Goal: Task Accomplishment & Management: Use online tool/utility

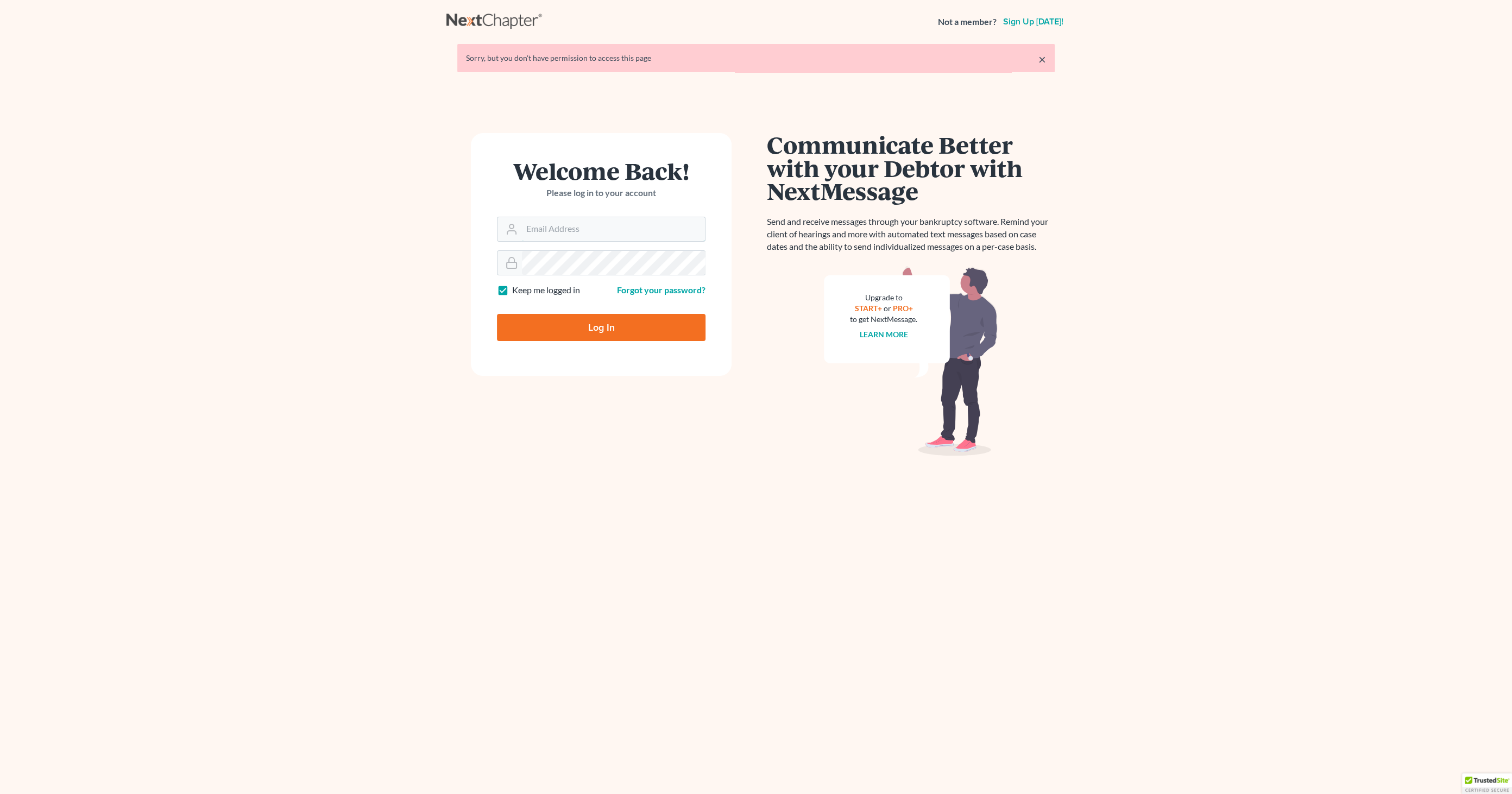
type input "[EMAIL_ADDRESS][DOMAIN_NAME]"
click at [638, 323] on input "Log In" at bounding box center [601, 328] width 209 height 27
type input "Thinking..."
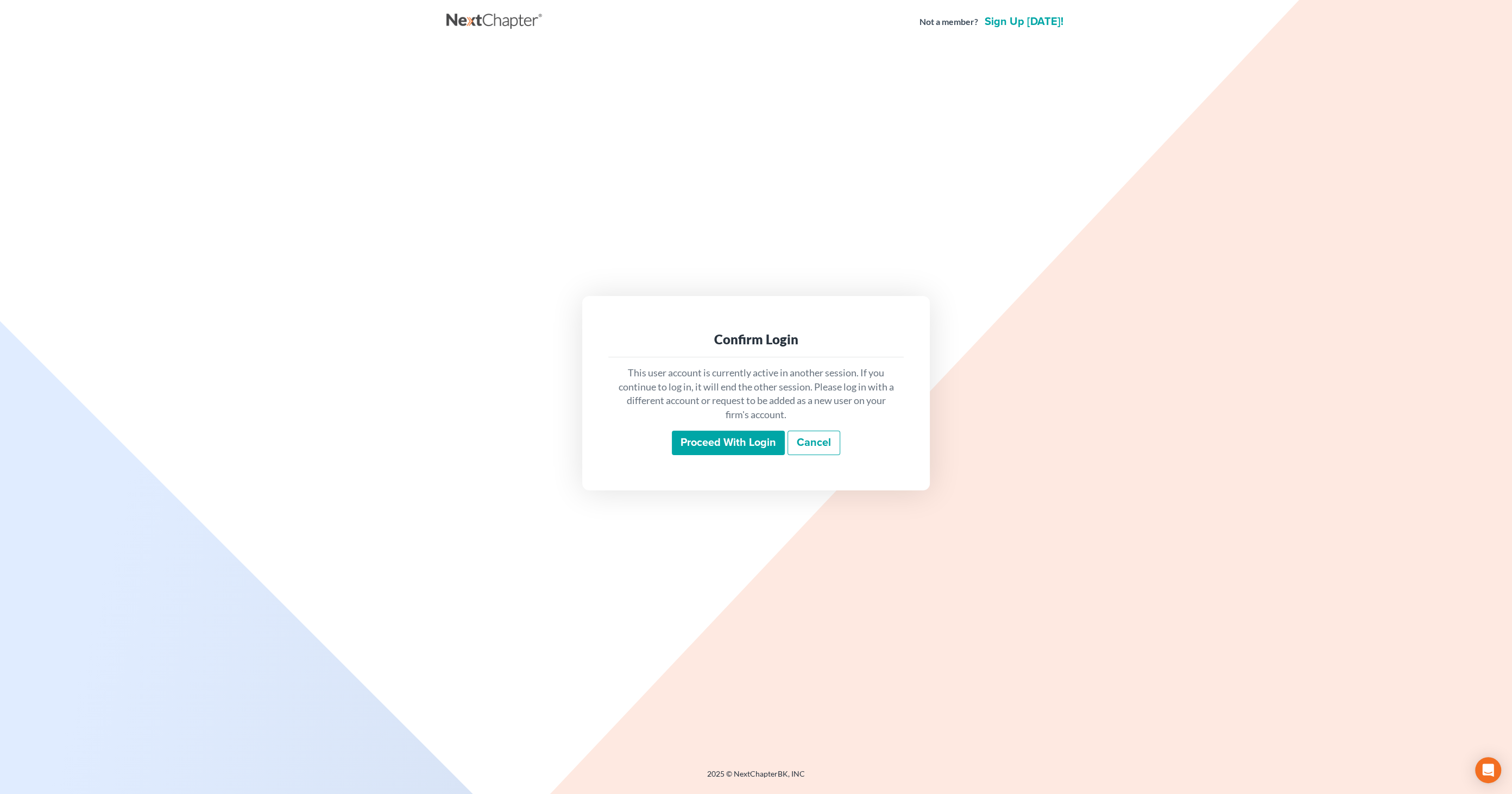
click at [757, 448] on input "Proceed with login" at bounding box center [728, 443] width 113 height 25
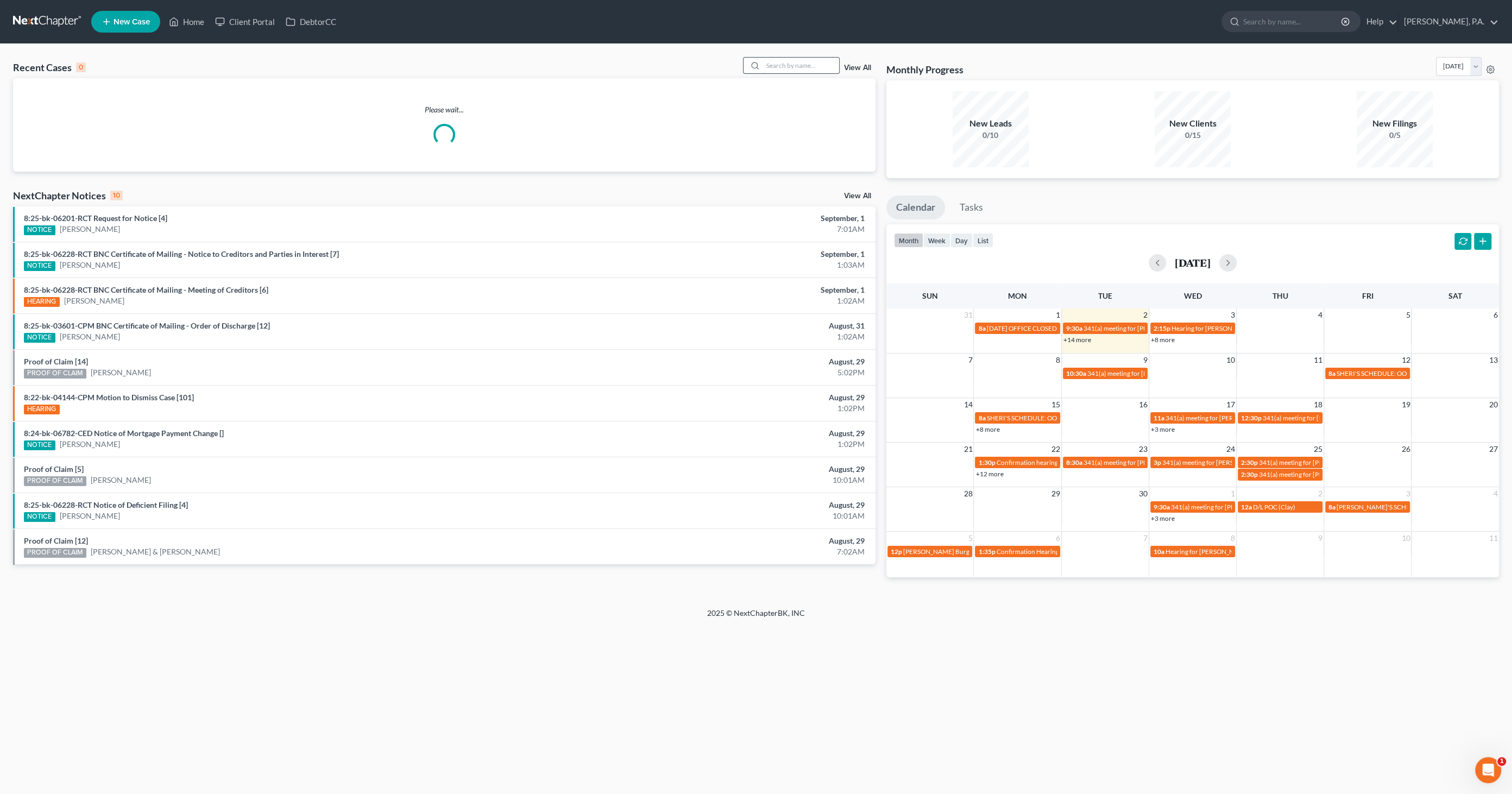
click at [789, 62] on input "search" at bounding box center [800, 65] width 76 height 16
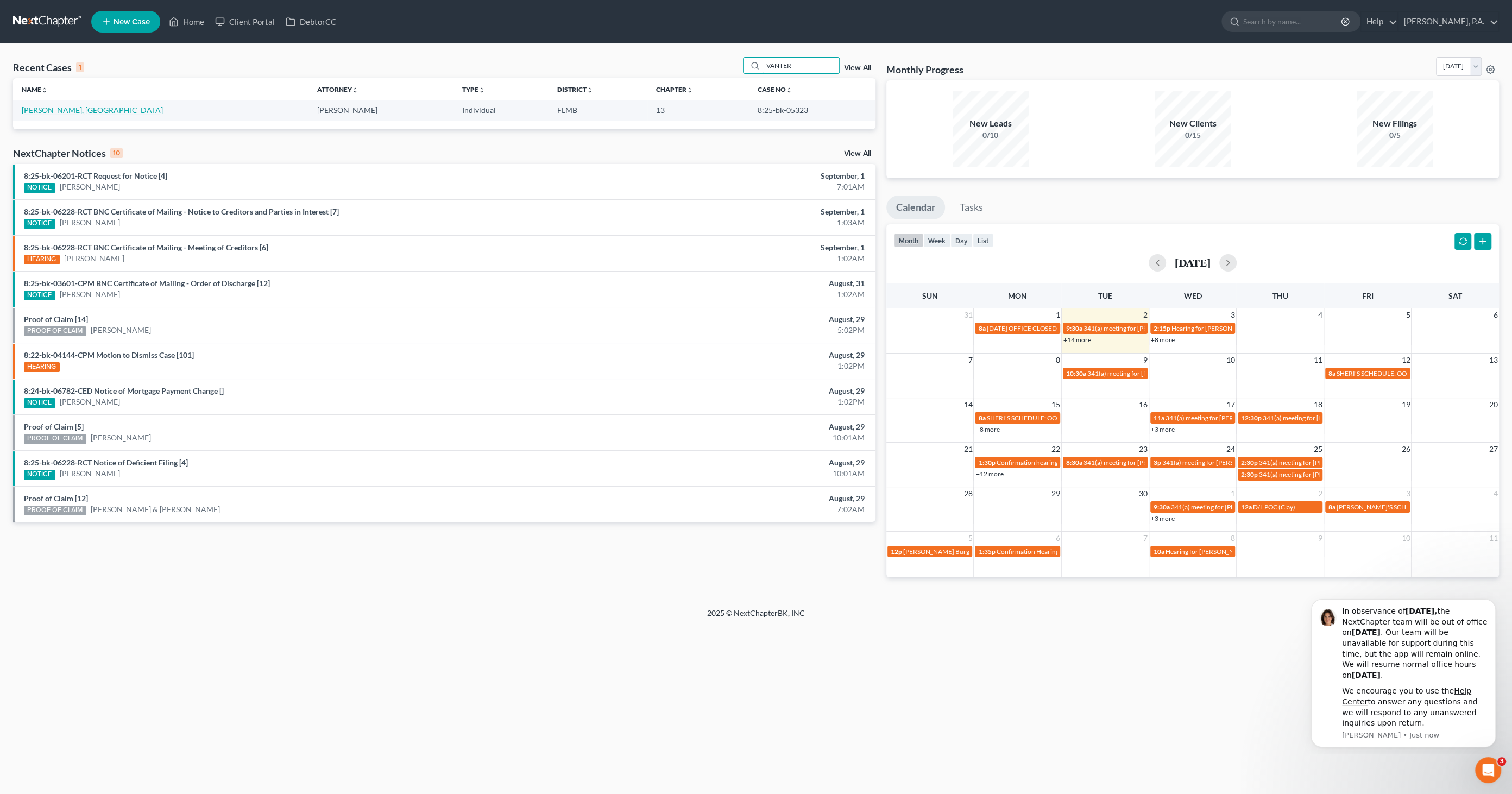
type input "VANTER"
click at [65, 107] on link "[PERSON_NAME], [GEOGRAPHIC_DATA]" at bounding box center [92, 110] width 141 height 9
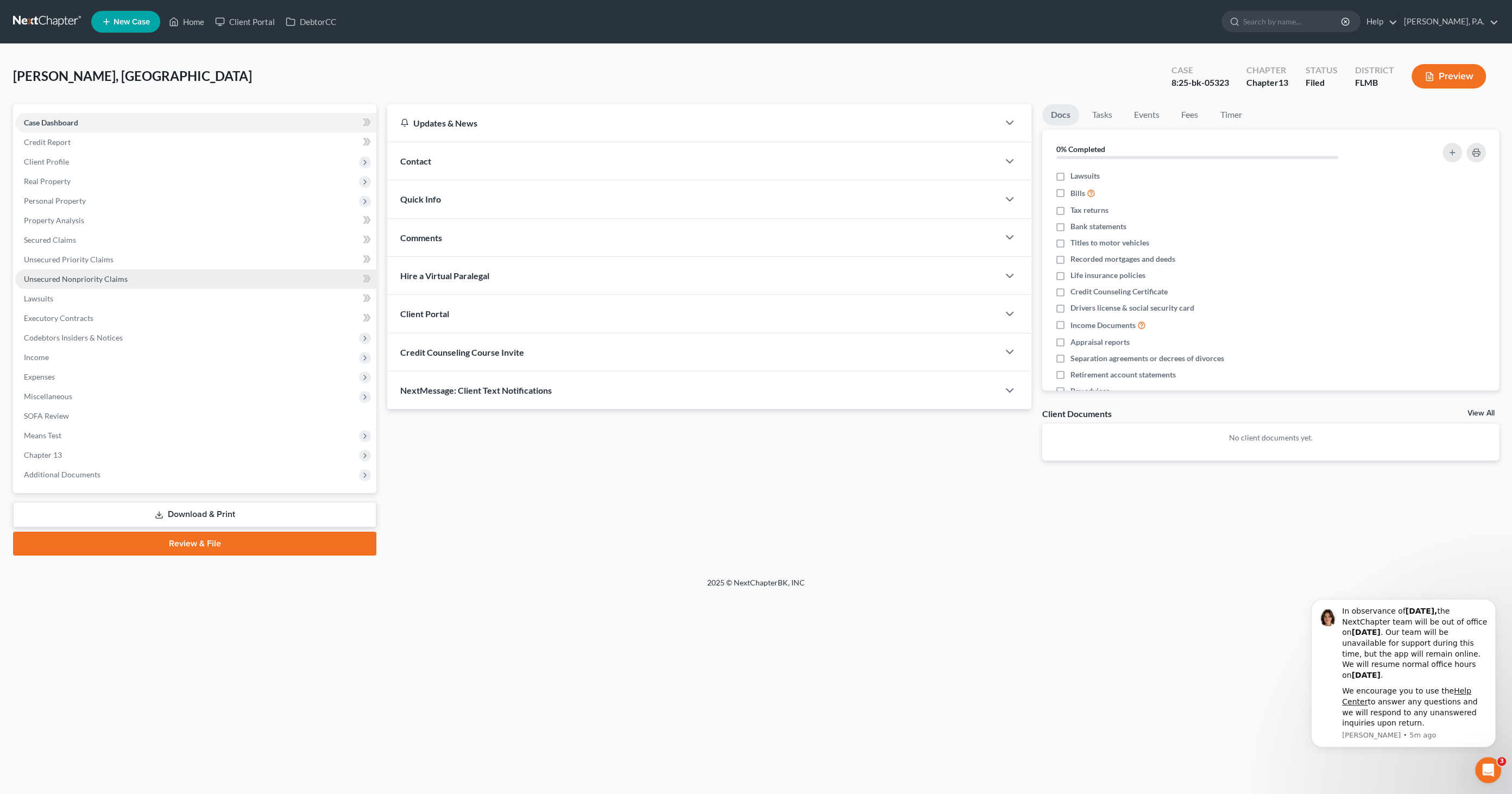
click at [77, 282] on span "Unsecured Nonpriority Claims" at bounding box center [76, 279] width 104 height 9
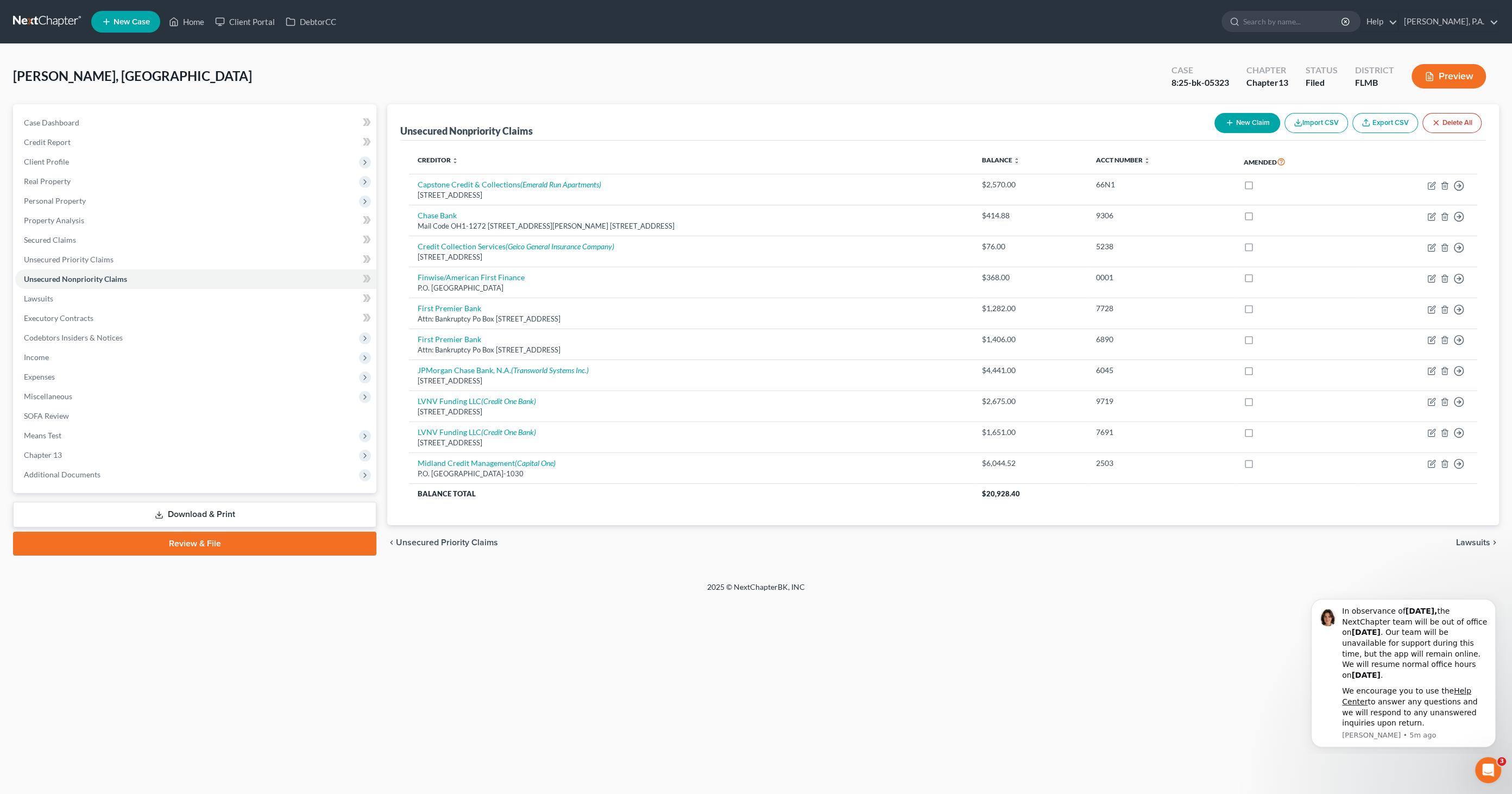
click at [1377, 122] on link "Export CSV" at bounding box center [1385, 122] width 66 height 20
click at [96, 258] on span "Unsecured Priority Claims" at bounding box center [68, 259] width 89 height 9
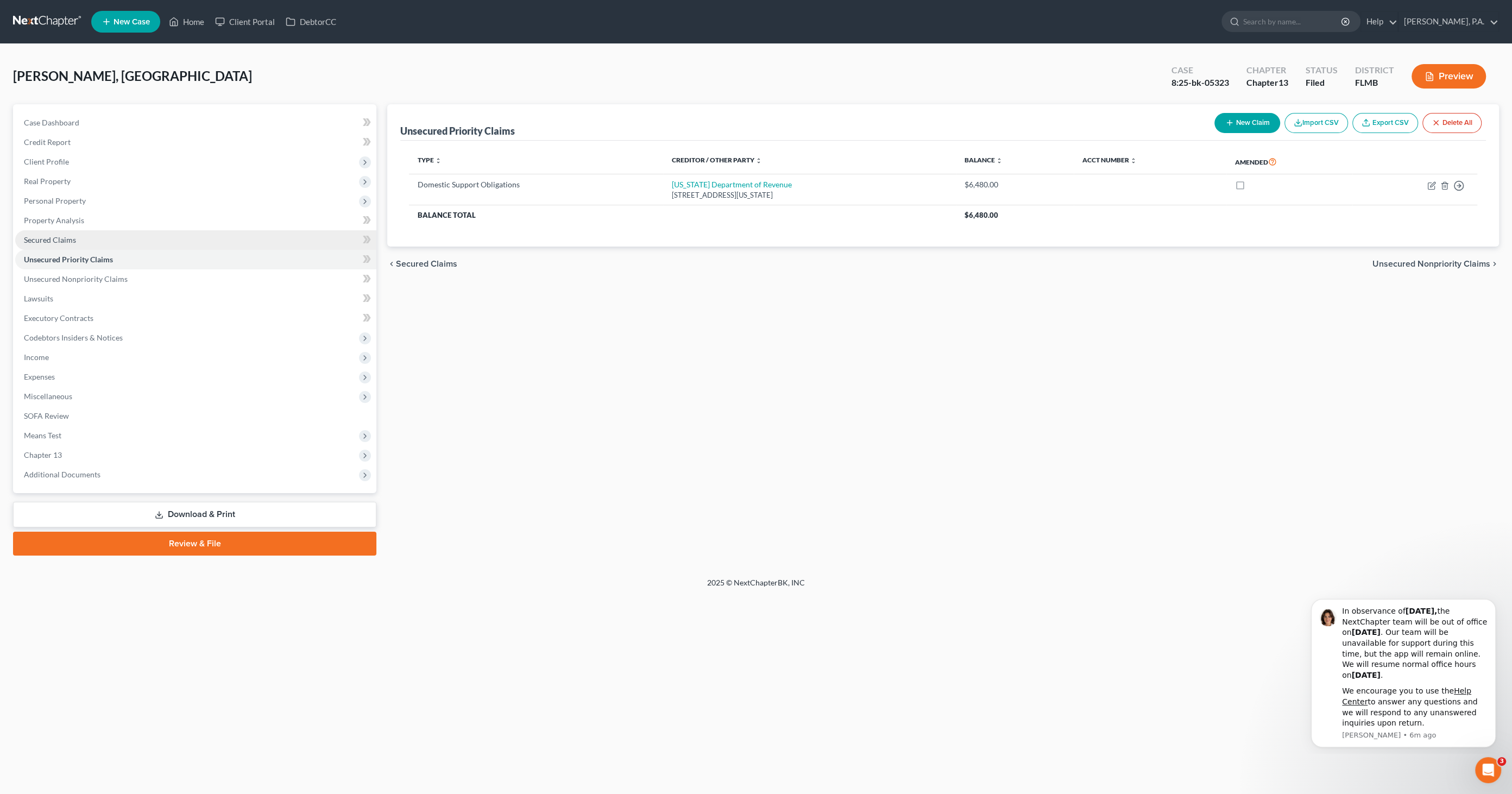
click at [71, 239] on span "Secured Claims" at bounding box center [50, 240] width 52 height 9
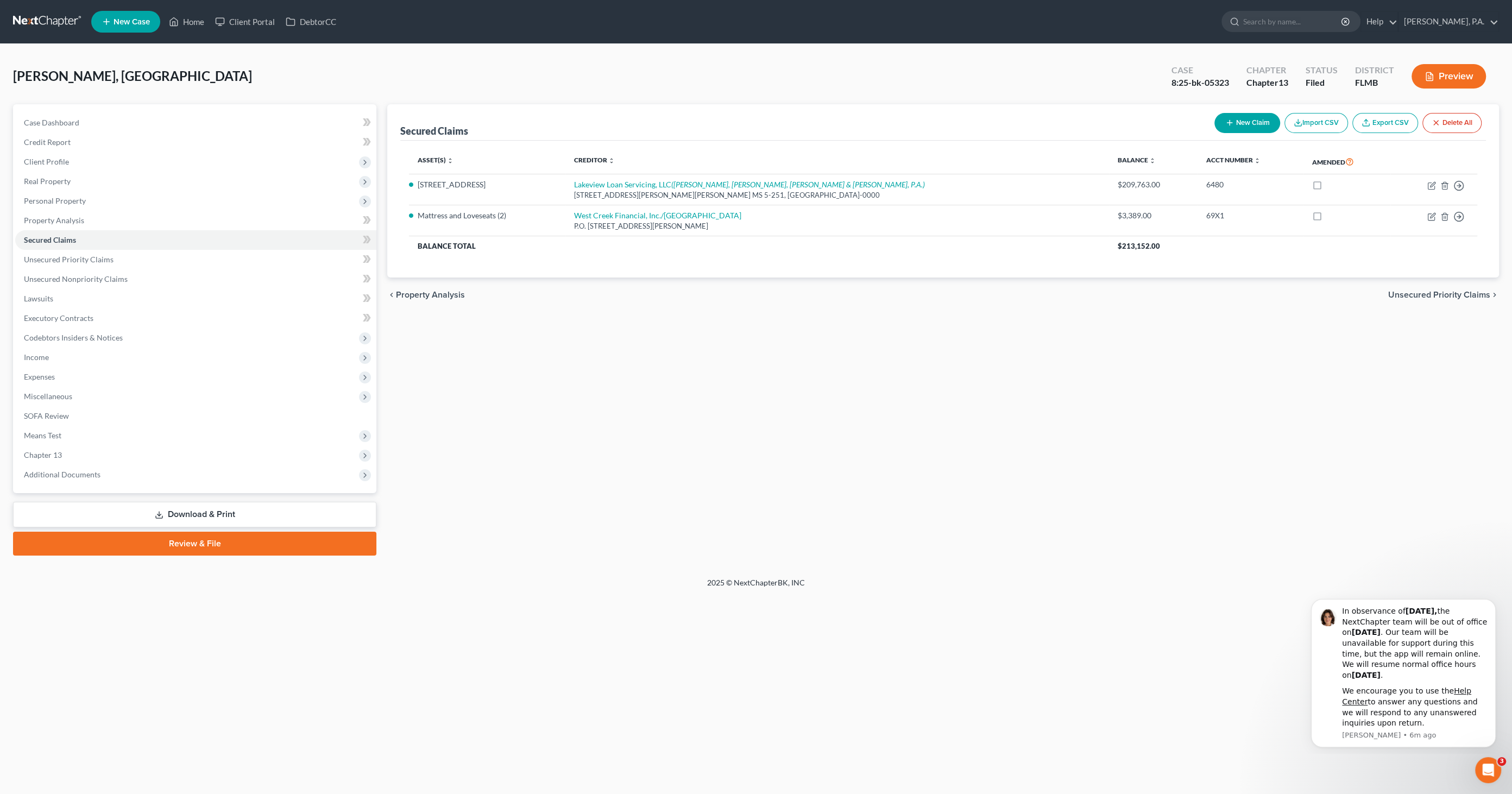
click at [1388, 120] on link "Export CSV" at bounding box center [1385, 122] width 66 height 20
click at [75, 263] on span "Unsecured Priority Claims" at bounding box center [68, 259] width 89 height 9
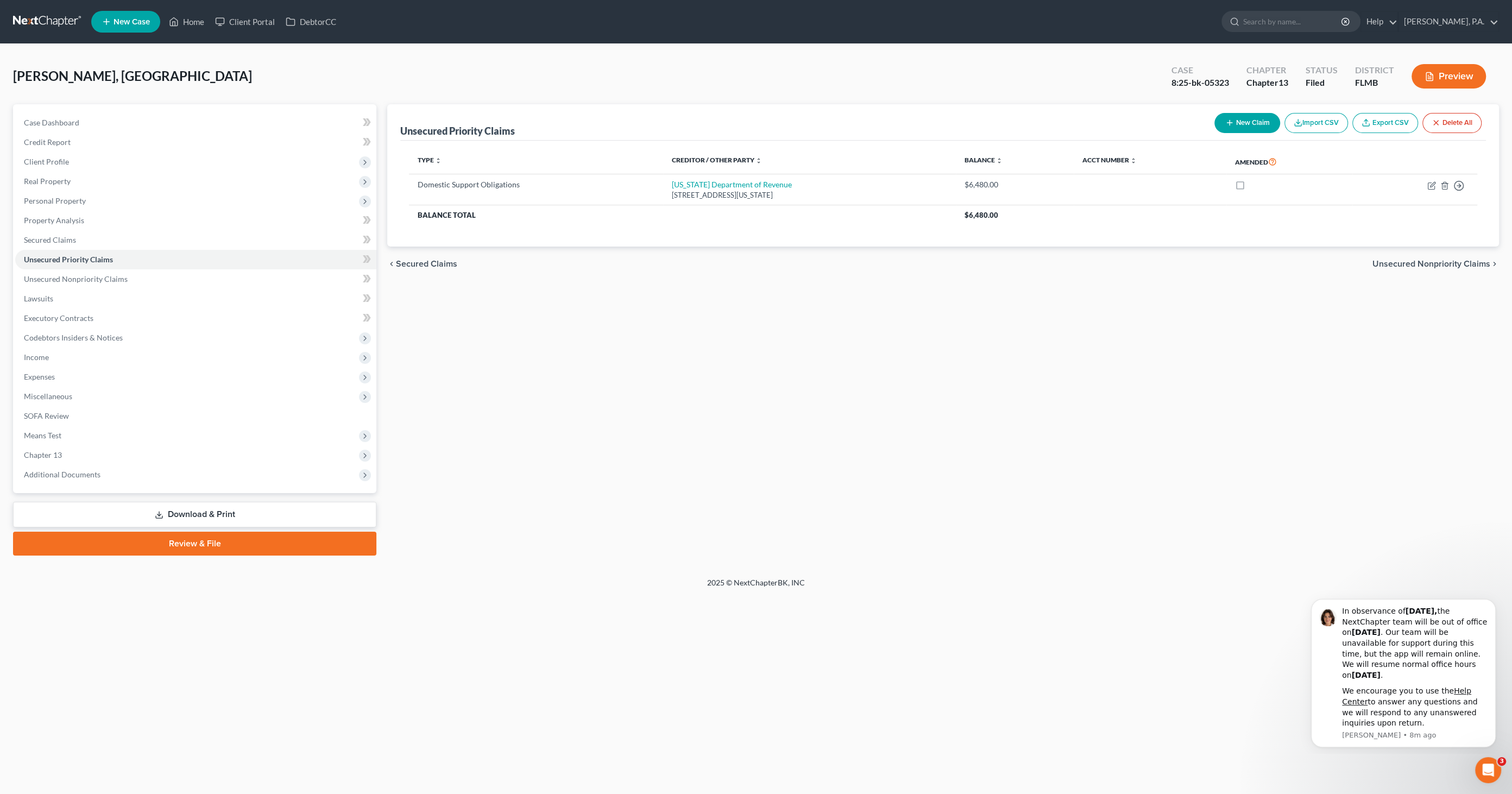
click at [1384, 119] on link "Export CSV" at bounding box center [1385, 122] width 66 height 20
click at [138, 473] on span "Additional Documents" at bounding box center [195, 475] width 361 height 20
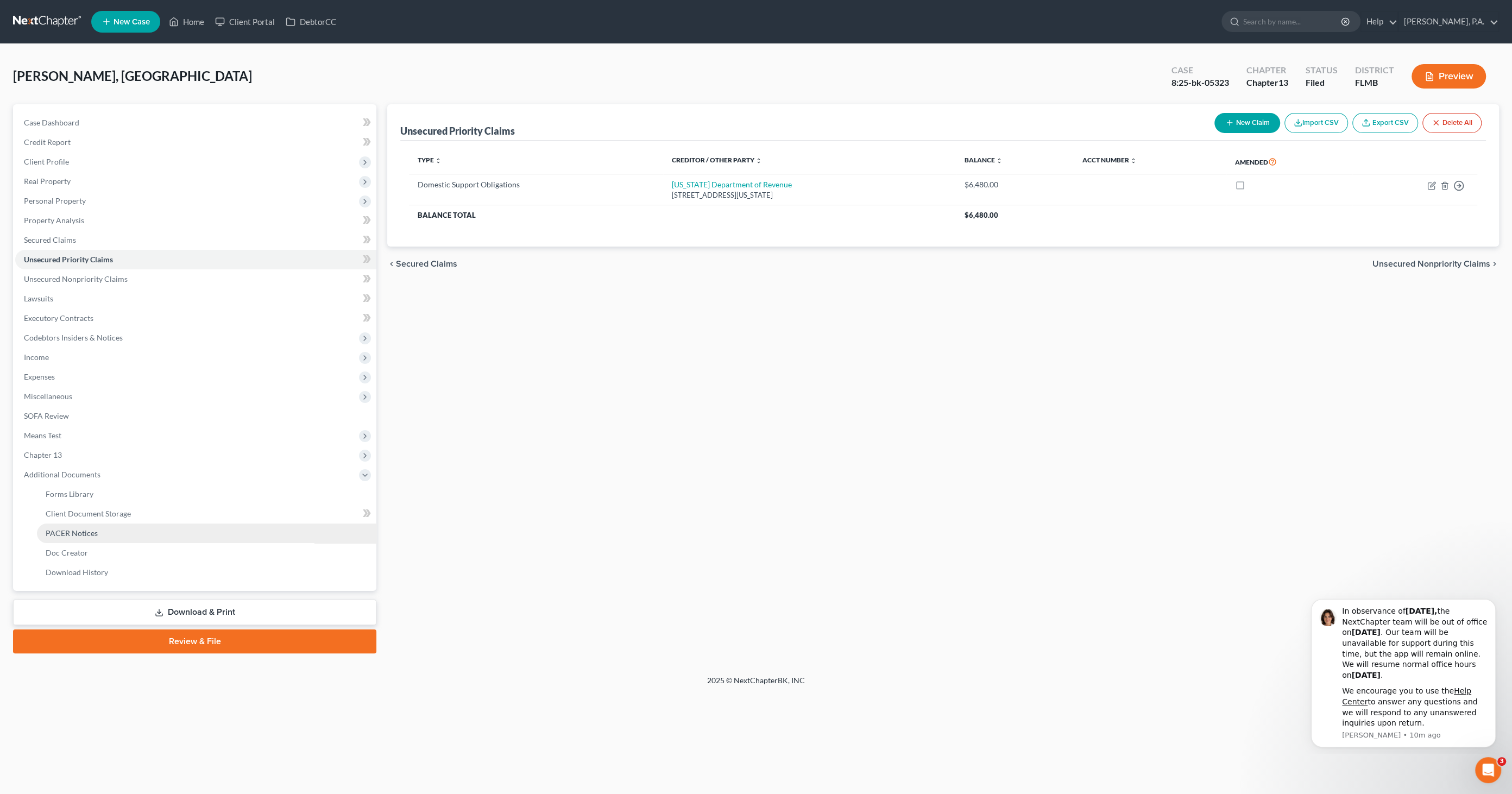
click at [122, 535] on link "PACER Notices" at bounding box center [206, 533] width 339 height 20
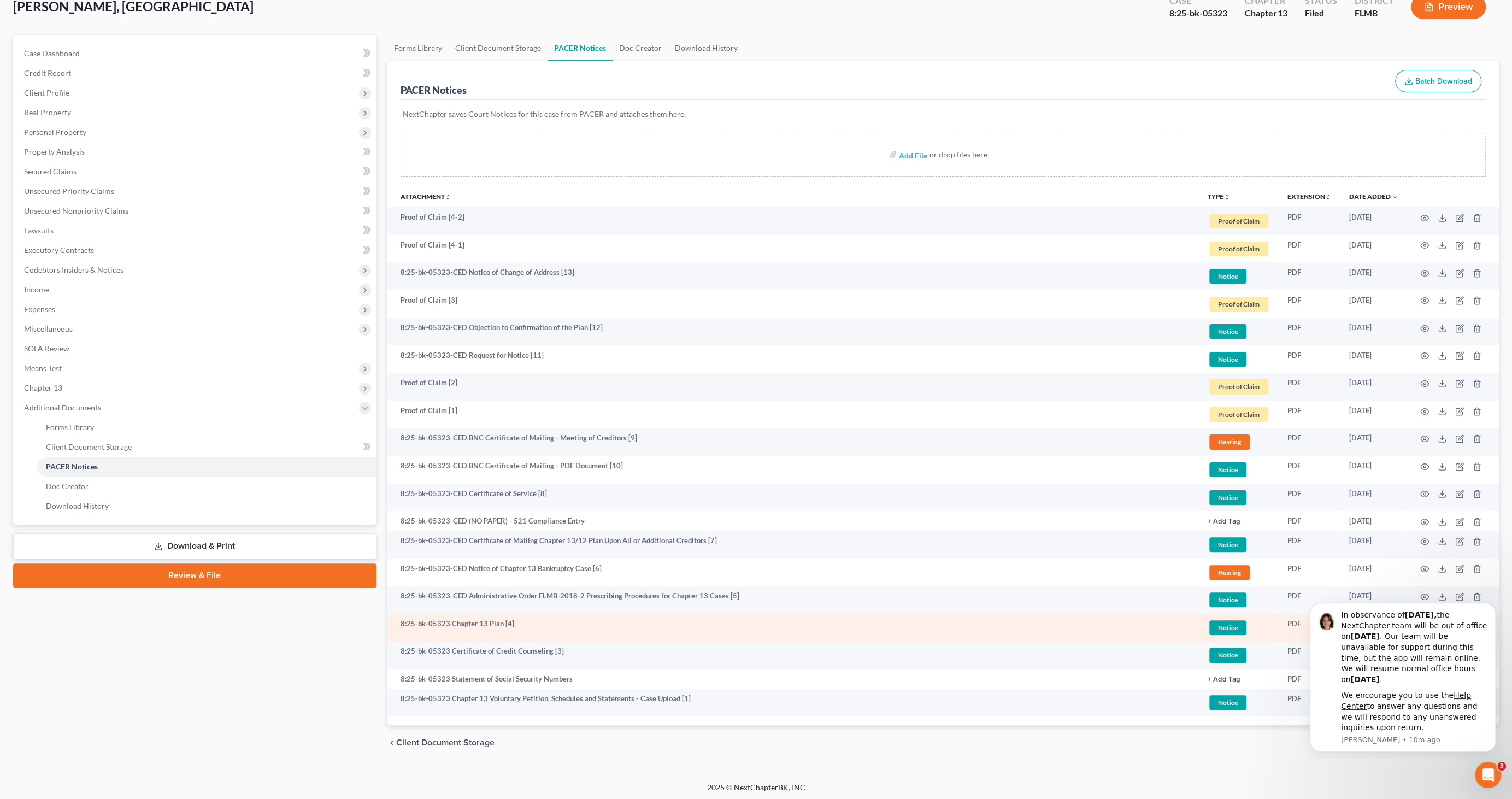
scroll to position [71, 0]
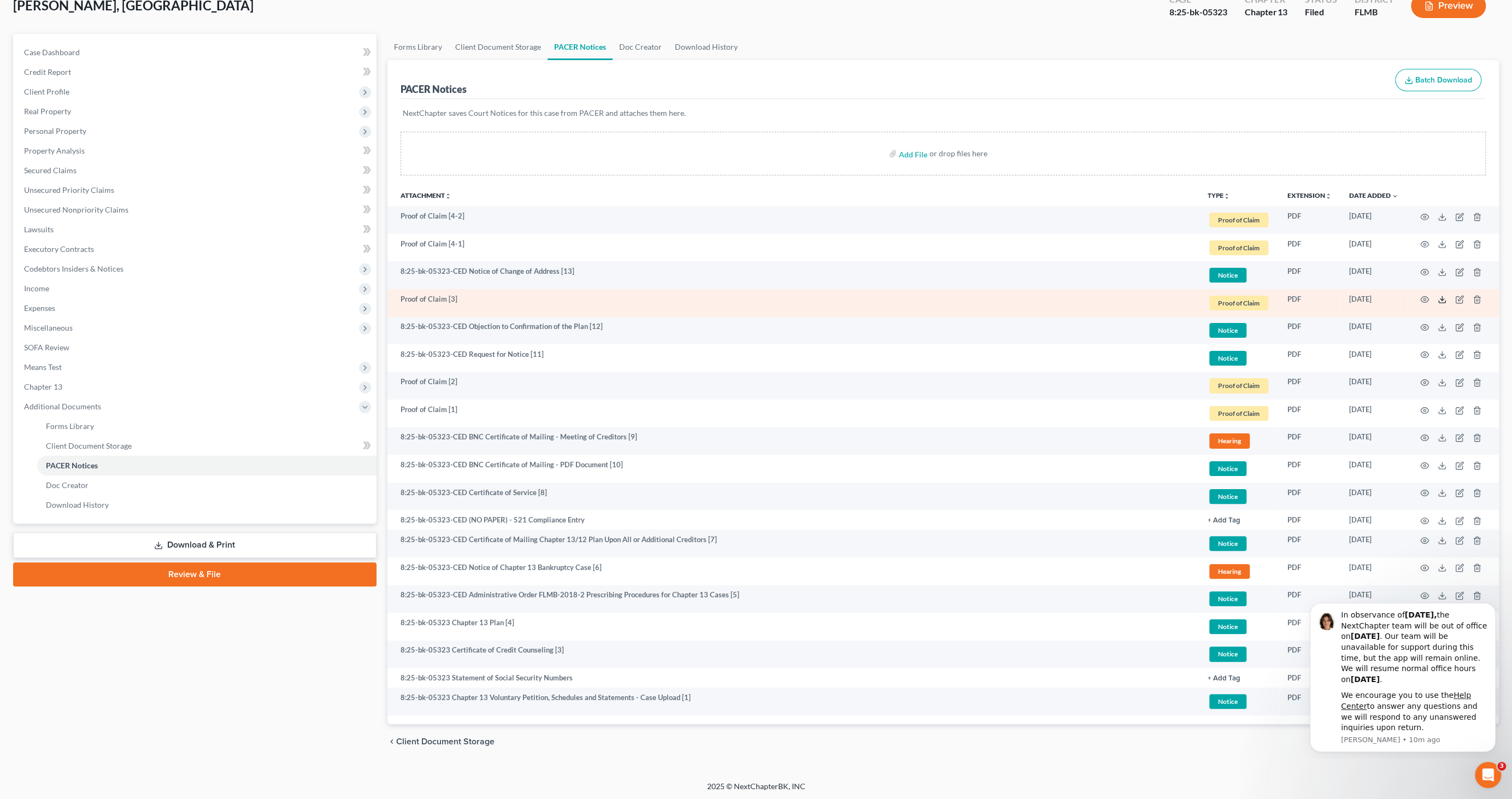
click at [1441, 299] on icon at bounding box center [1442, 300] width 9 height 9
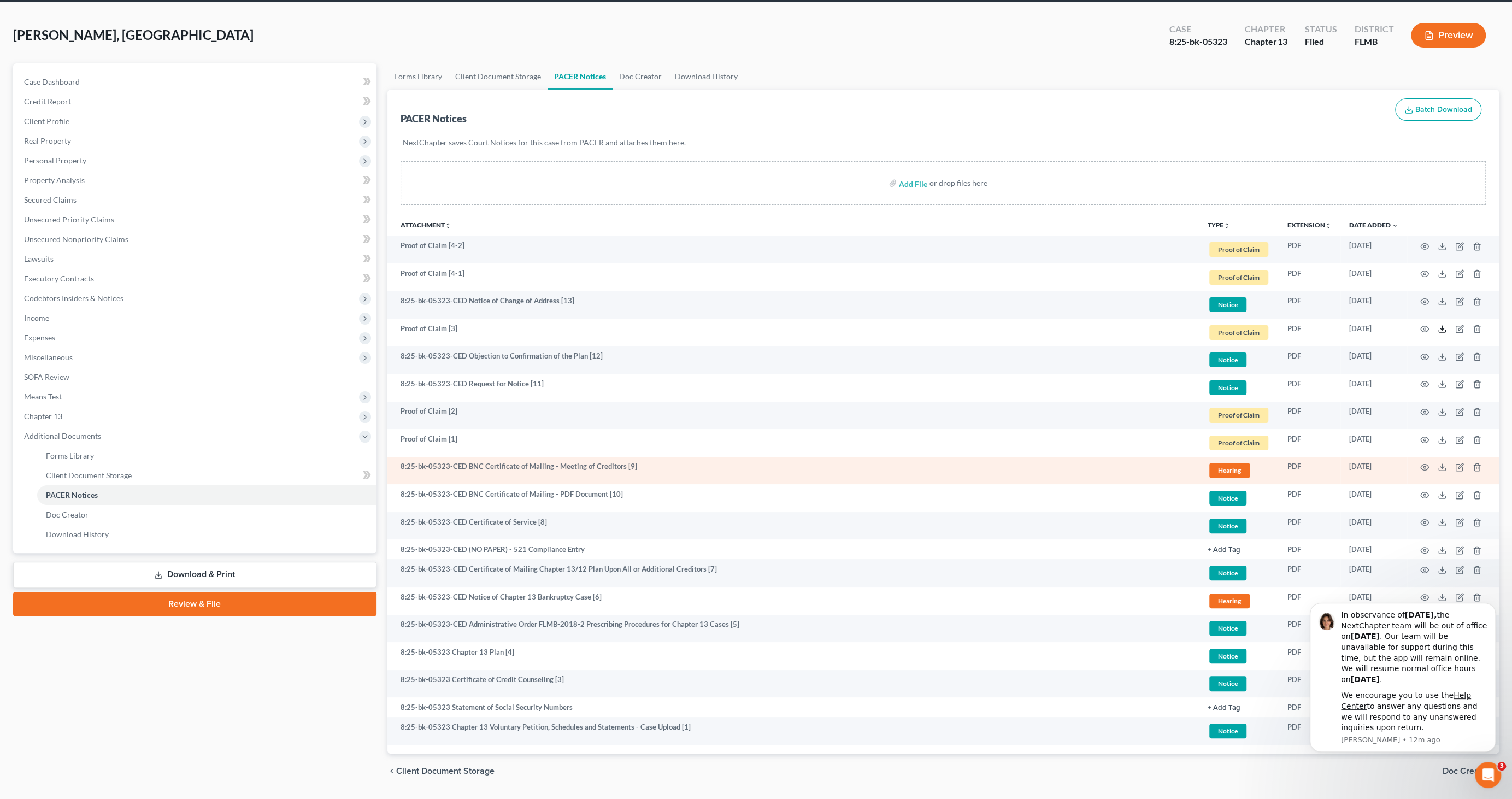
scroll to position [60, 0]
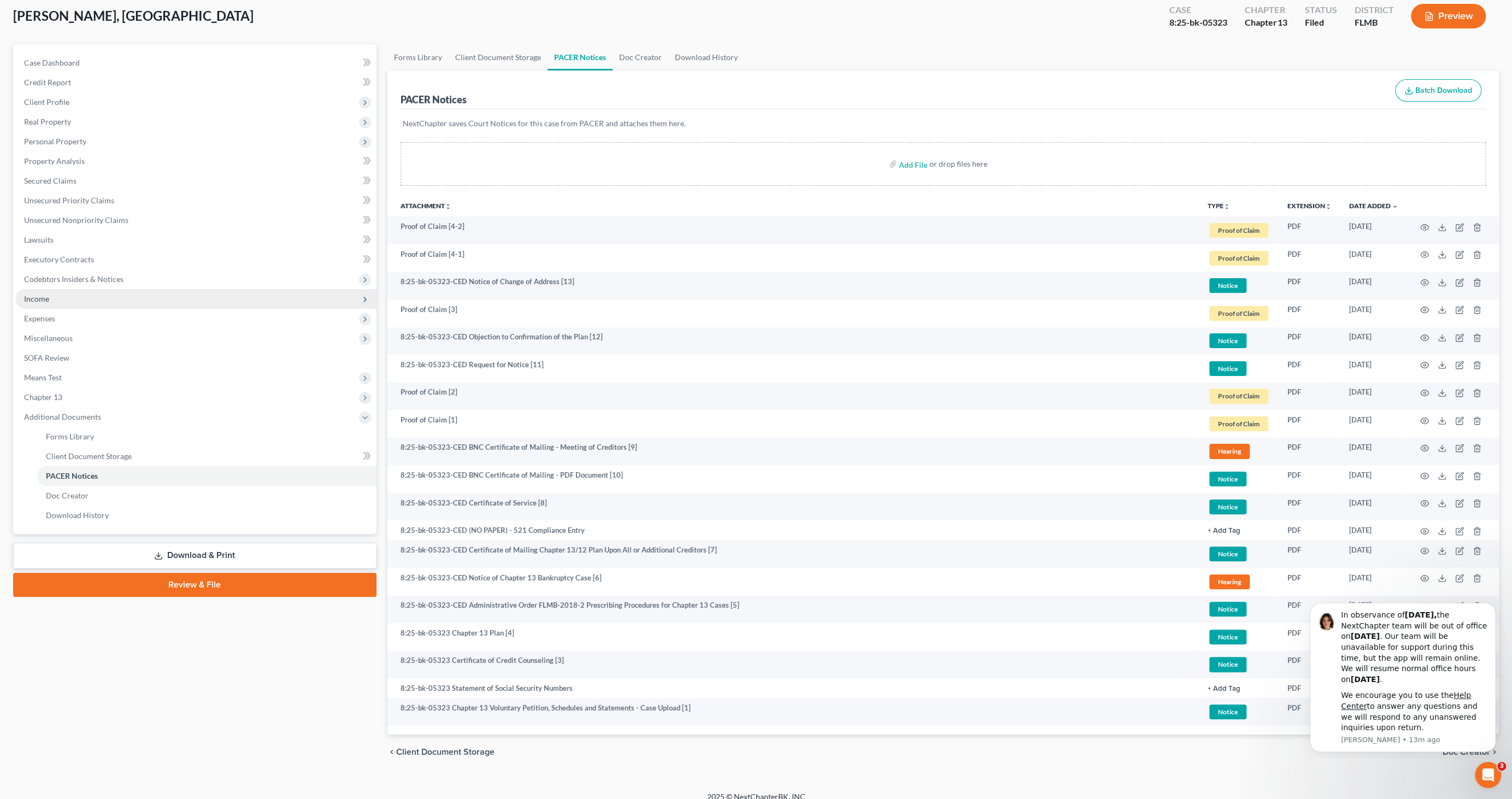
click at [48, 300] on span "Income" at bounding box center [36, 299] width 25 height 9
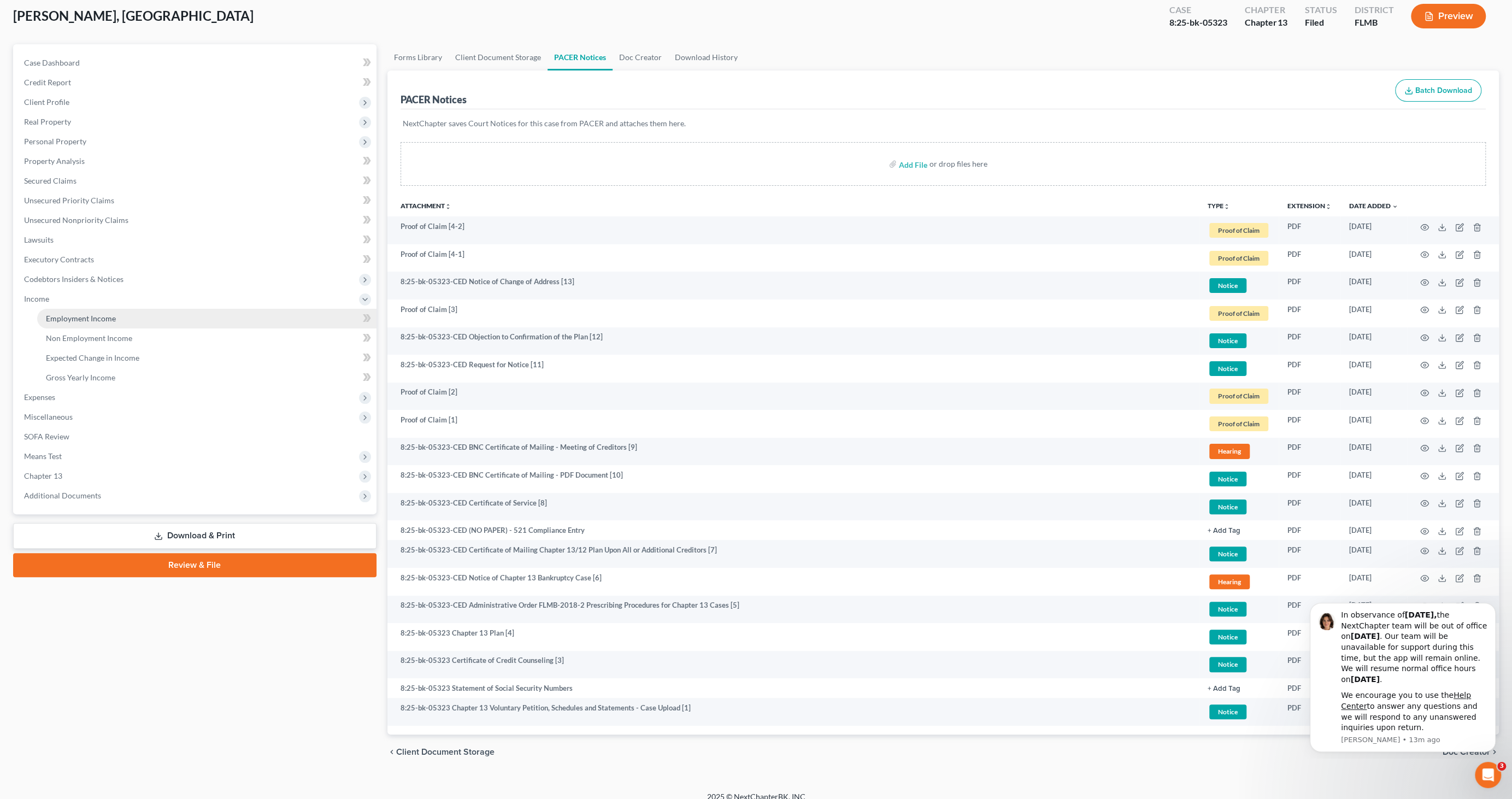
click at [68, 323] on link "Employment Income" at bounding box center [206, 319] width 339 height 20
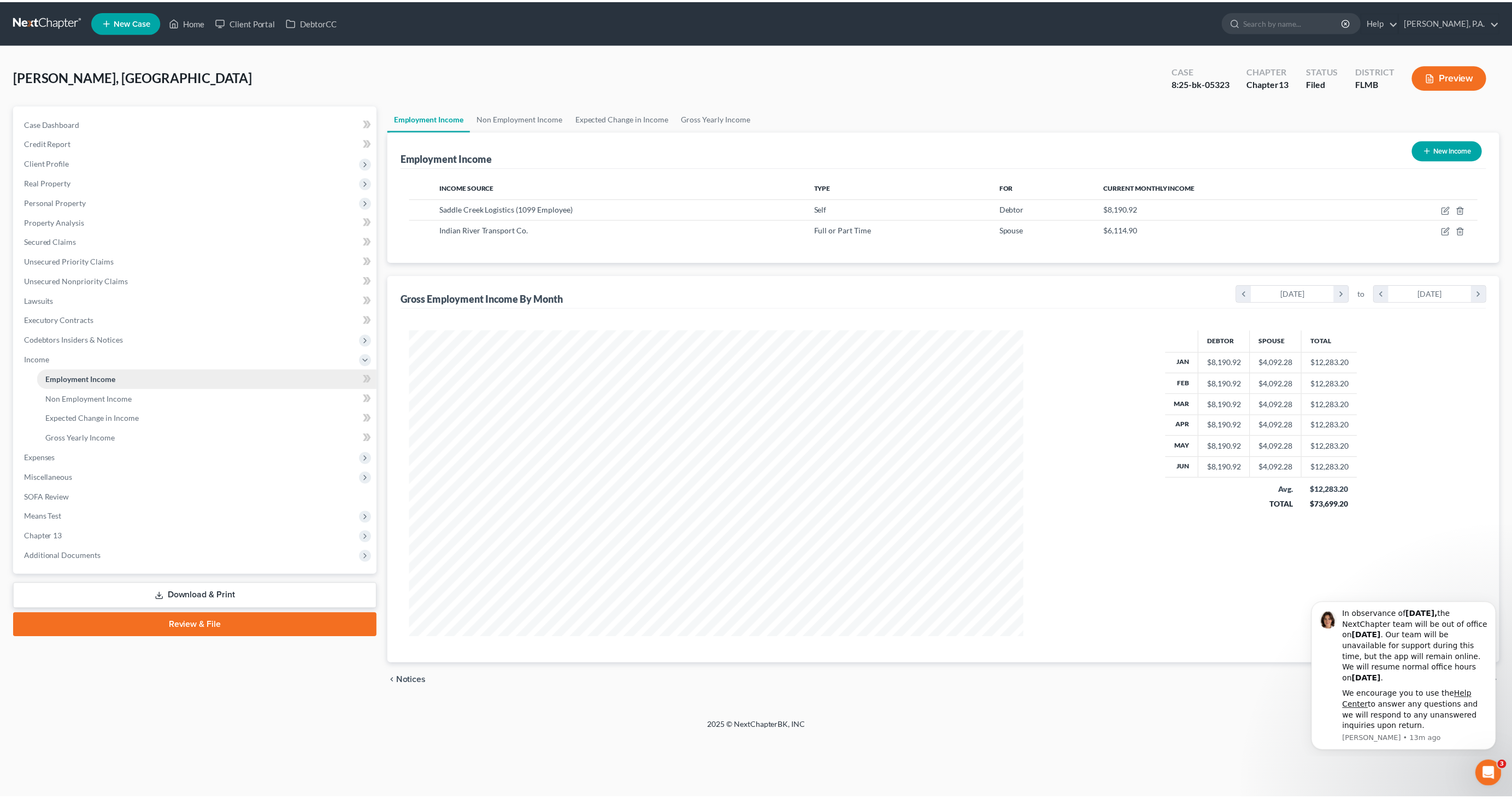
scroll to position [307, 640]
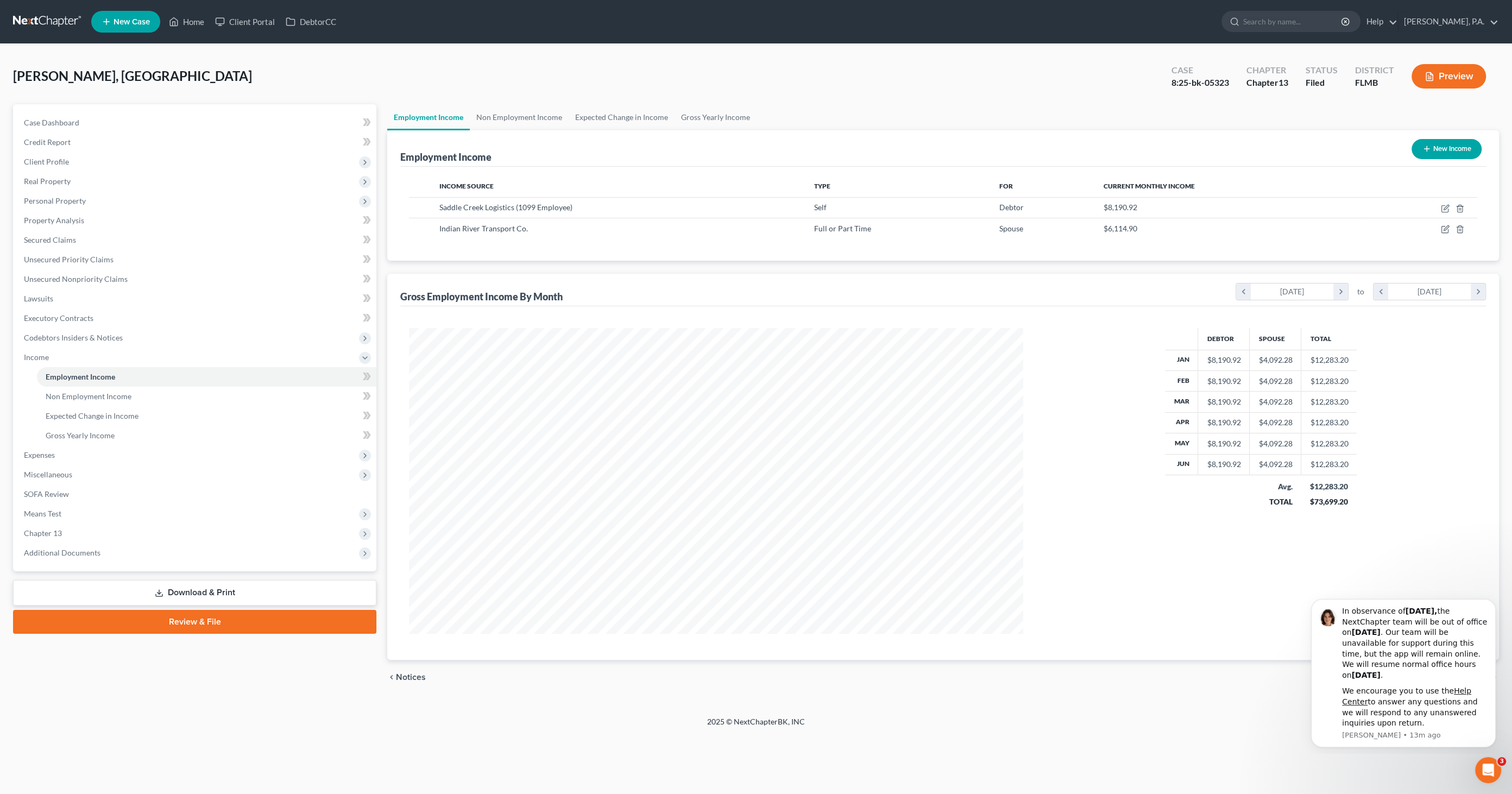
click at [1432, 68] on button "Preview" at bounding box center [1448, 76] width 74 height 25
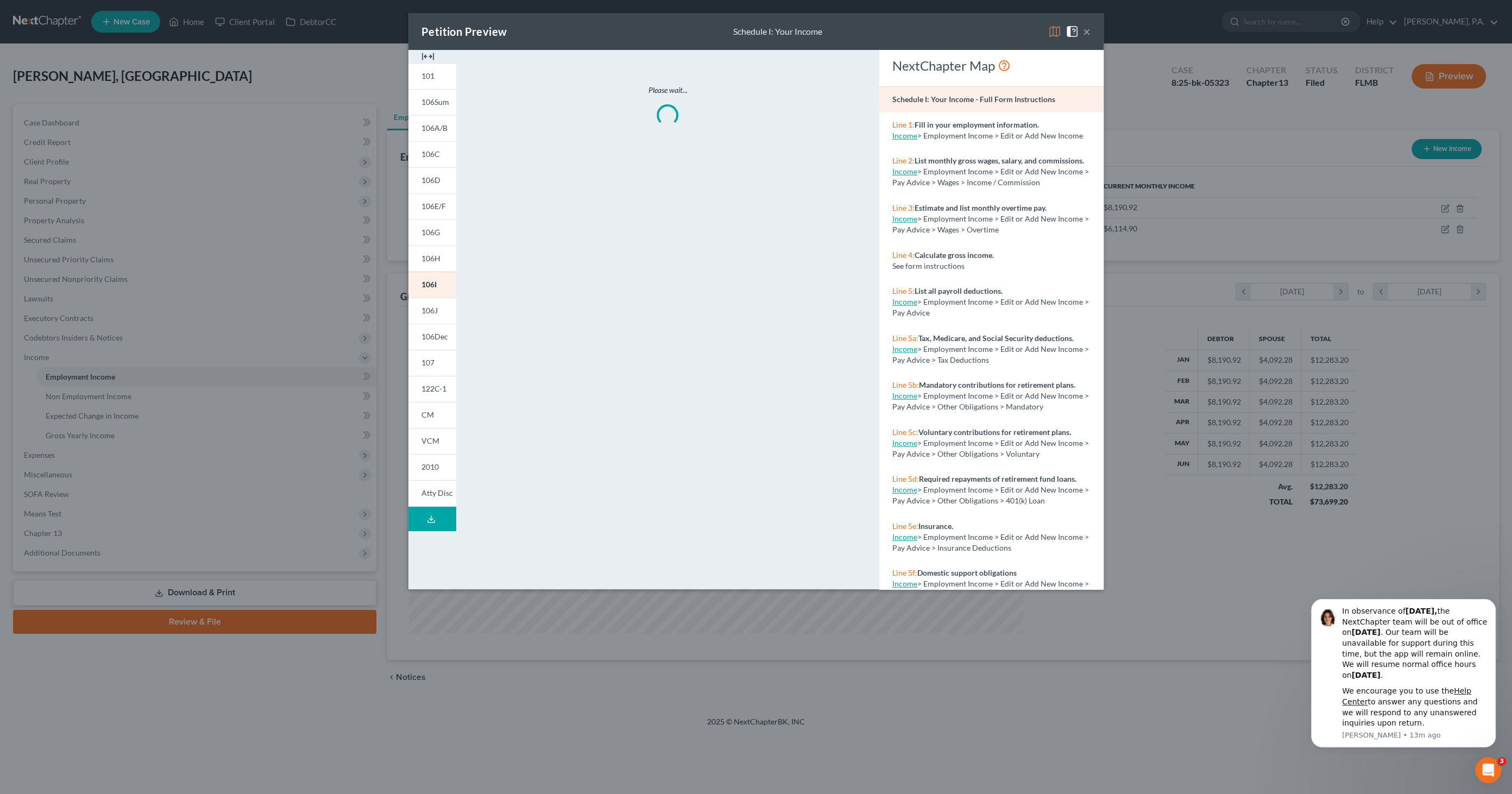
click at [431, 53] on img at bounding box center [427, 56] width 13 height 13
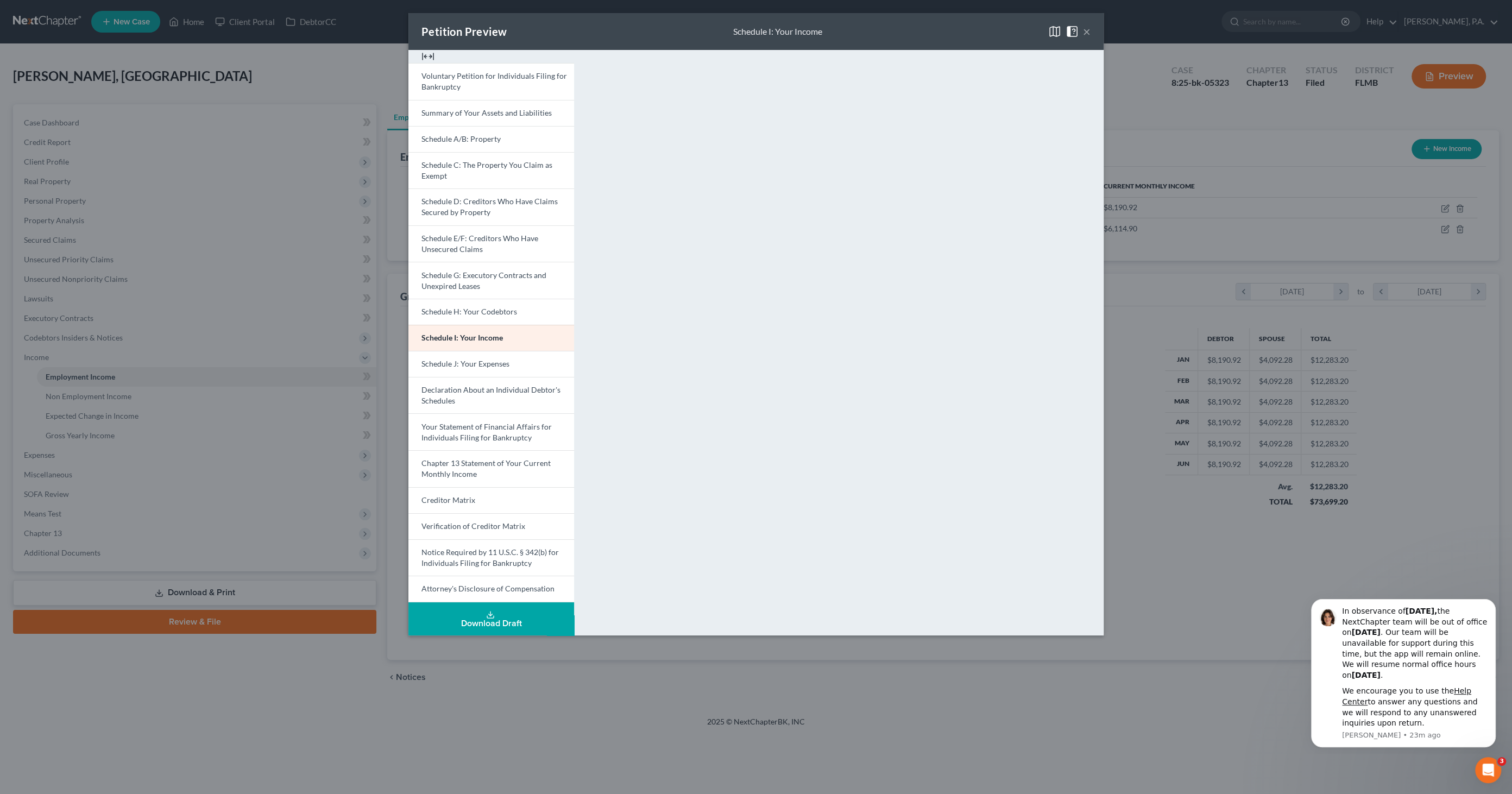
click at [1086, 34] on button "×" at bounding box center [1086, 31] width 8 height 13
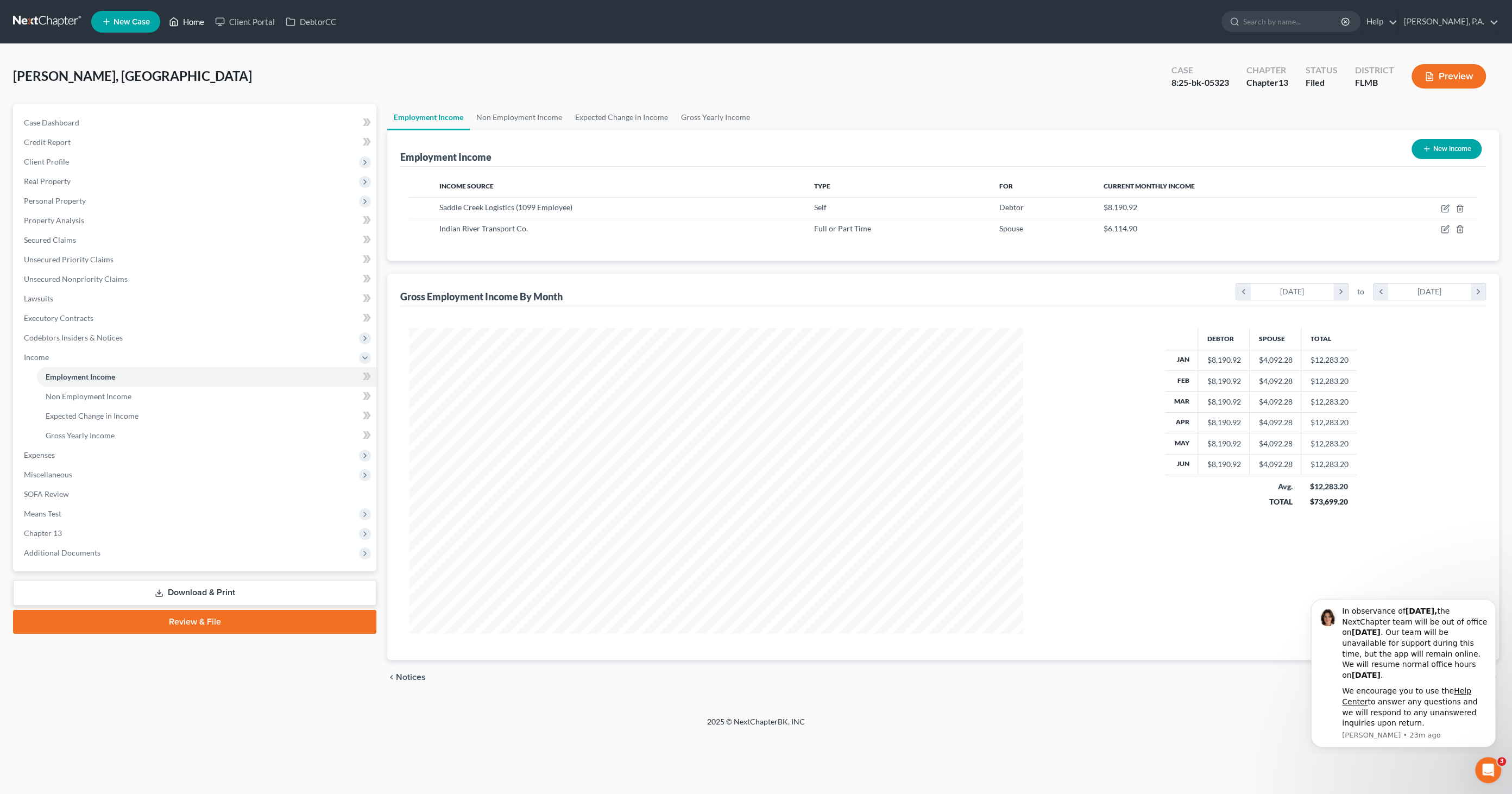
drag, startPoint x: 194, startPoint y: 20, endPoint x: 202, endPoint y: 28, distance: 11.3
click at [194, 20] on link "Home" at bounding box center [186, 22] width 46 height 20
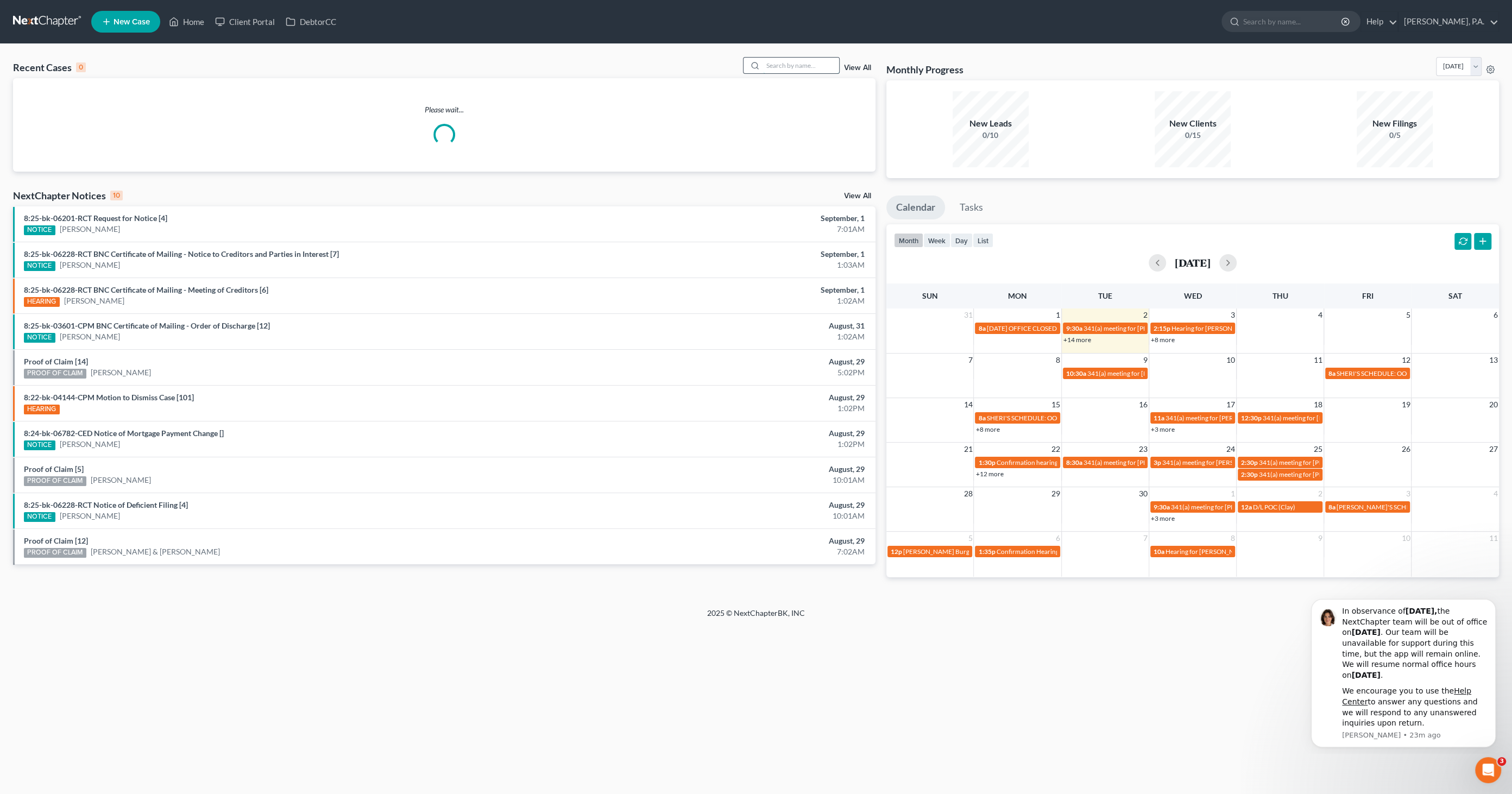
drag, startPoint x: 807, startPoint y: 66, endPoint x: 812, endPoint y: 66, distance: 5.0
click at [808, 66] on input "search" at bounding box center [800, 65] width 76 height 16
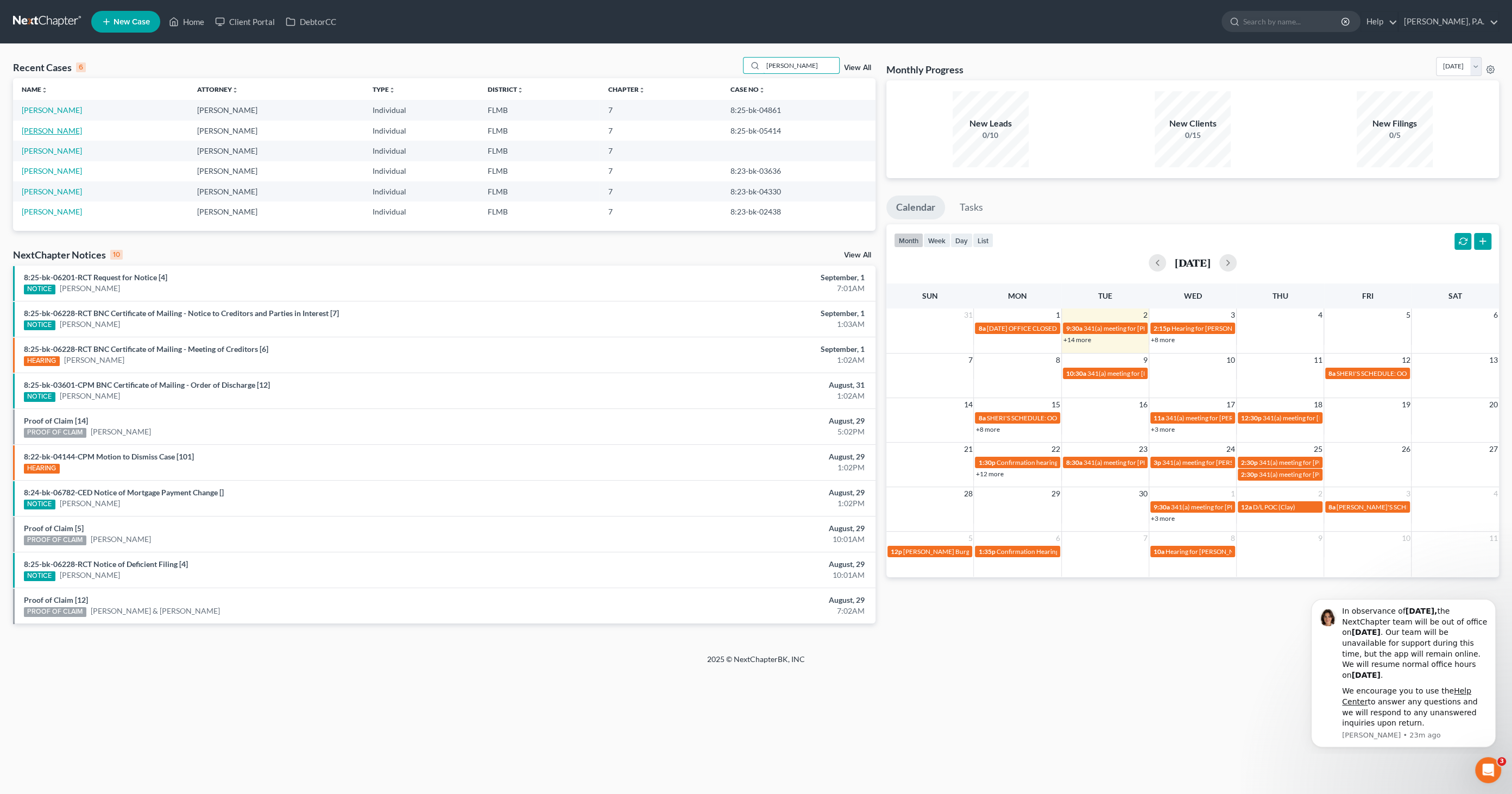
type input "[PERSON_NAME]"
click at [52, 131] on link "[PERSON_NAME]" at bounding box center [52, 131] width 60 height 9
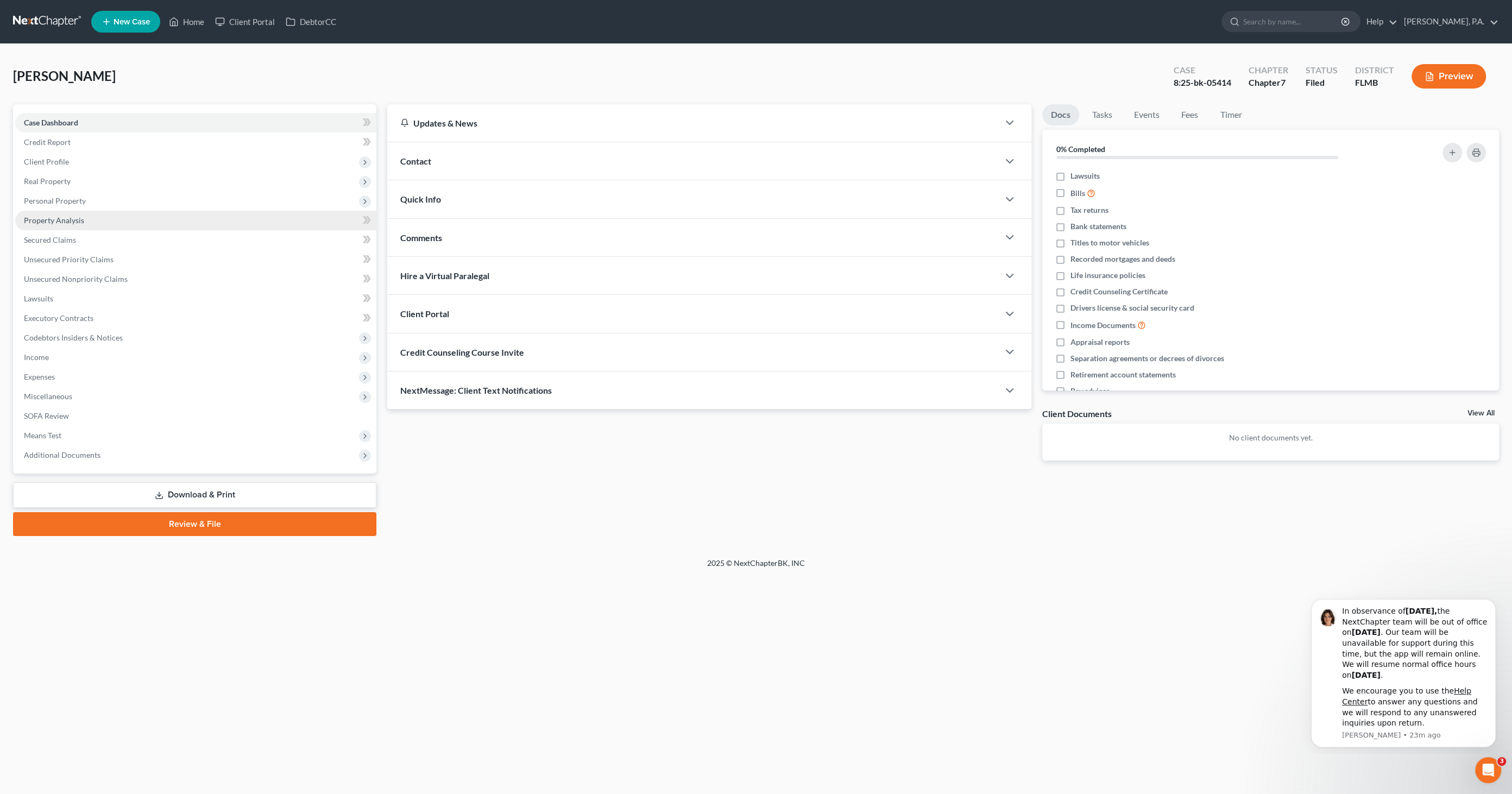
click at [64, 222] on span "Property Analysis" at bounding box center [54, 220] width 60 height 9
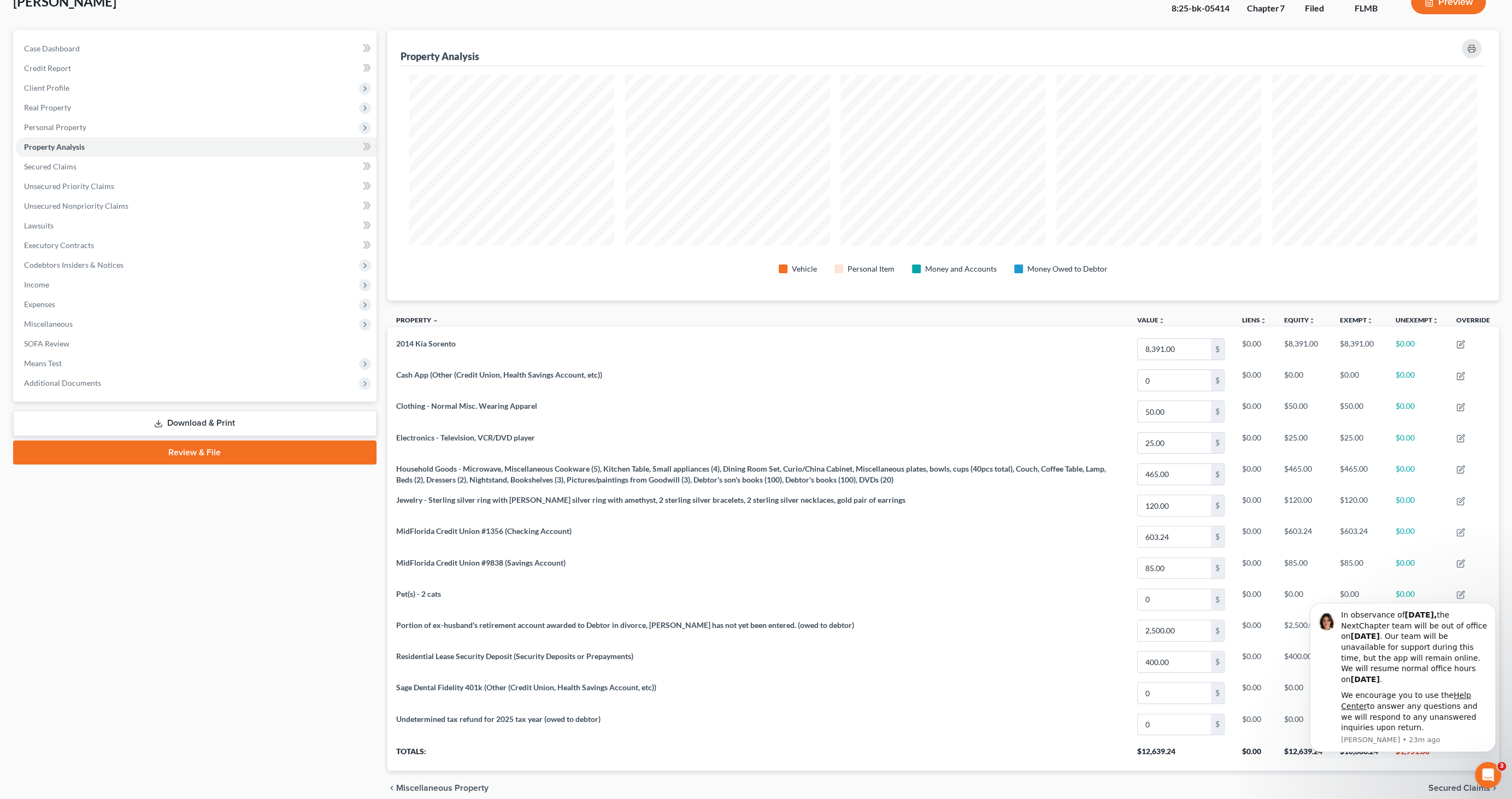
scroll to position [119, 0]
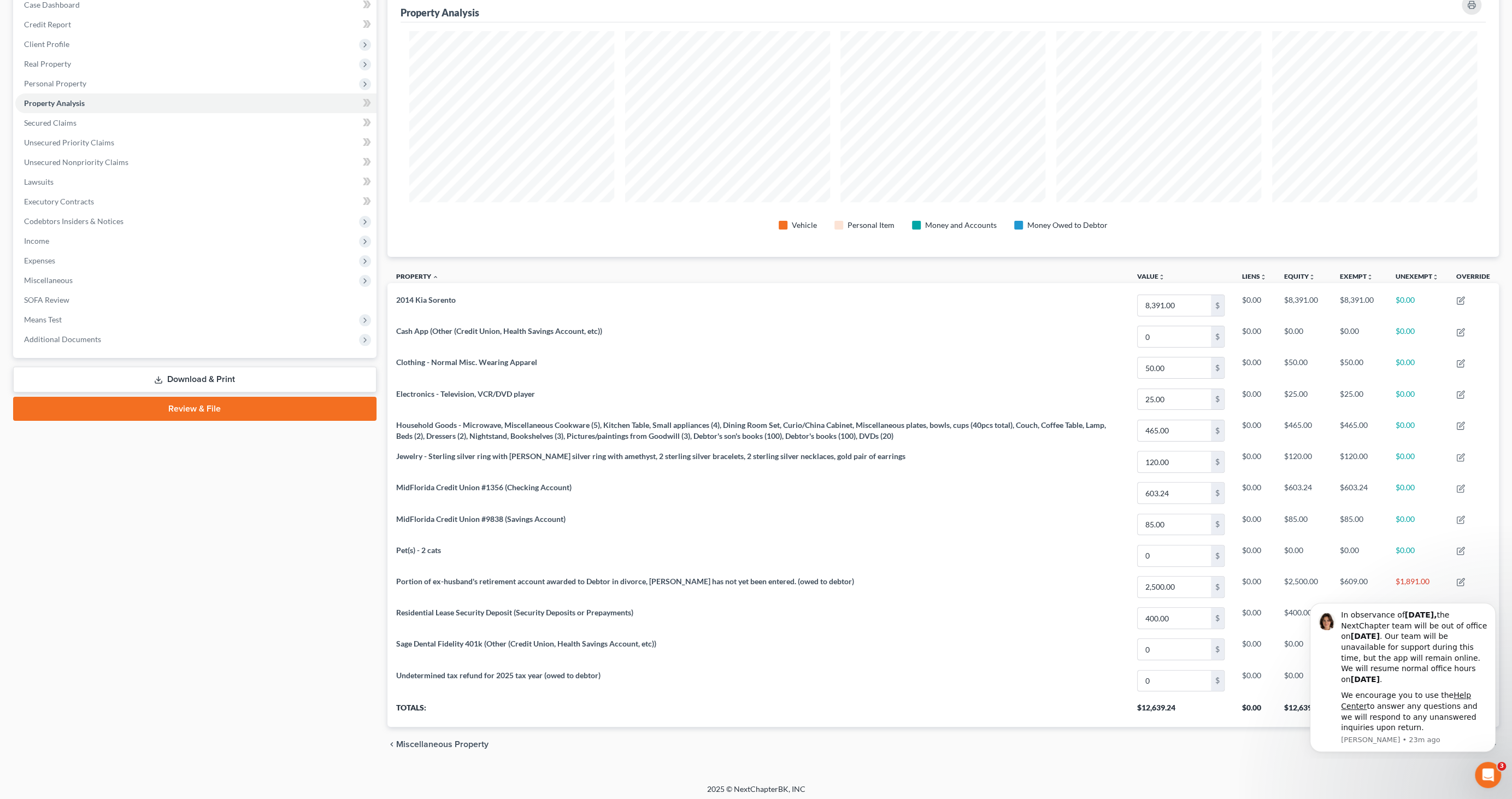
click at [1127, 727] on div "chevron_left Miscellaneous Property Secured Claims chevron_right" at bounding box center [943, 745] width 1112 height 35
click at [1495, 788] on body "Home New Case Client Portal DebtorCC [PERSON_NAME], P.A. [EMAIL_ADDRESS][DOMAIN…" at bounding box center [756, 342] width 1512 height 922
click at [1489, 779] on icon "Open Intercom Messenger" at bounding box center [1487, 774] width 18 height 18
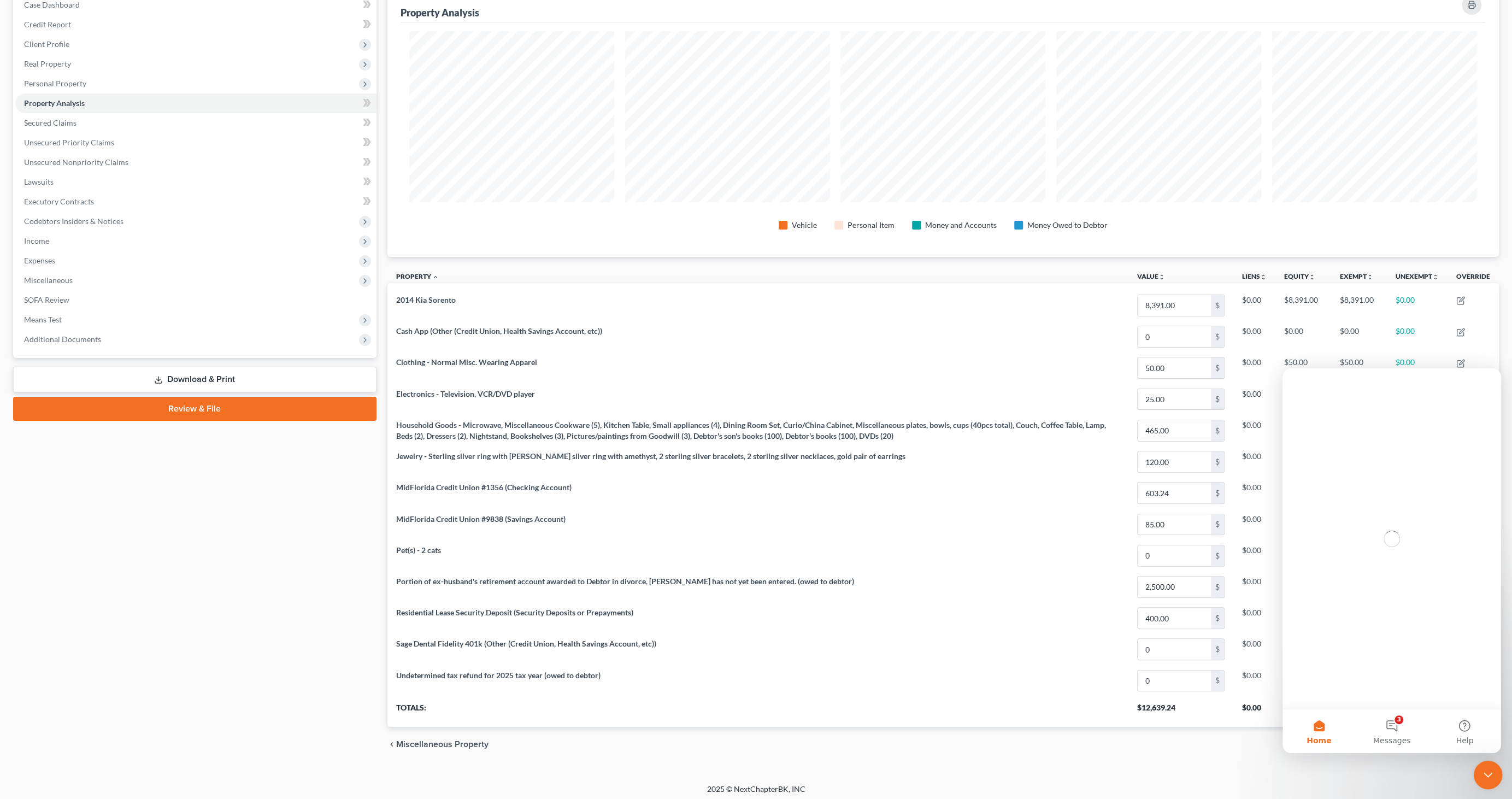
scroll to position [0, 0]
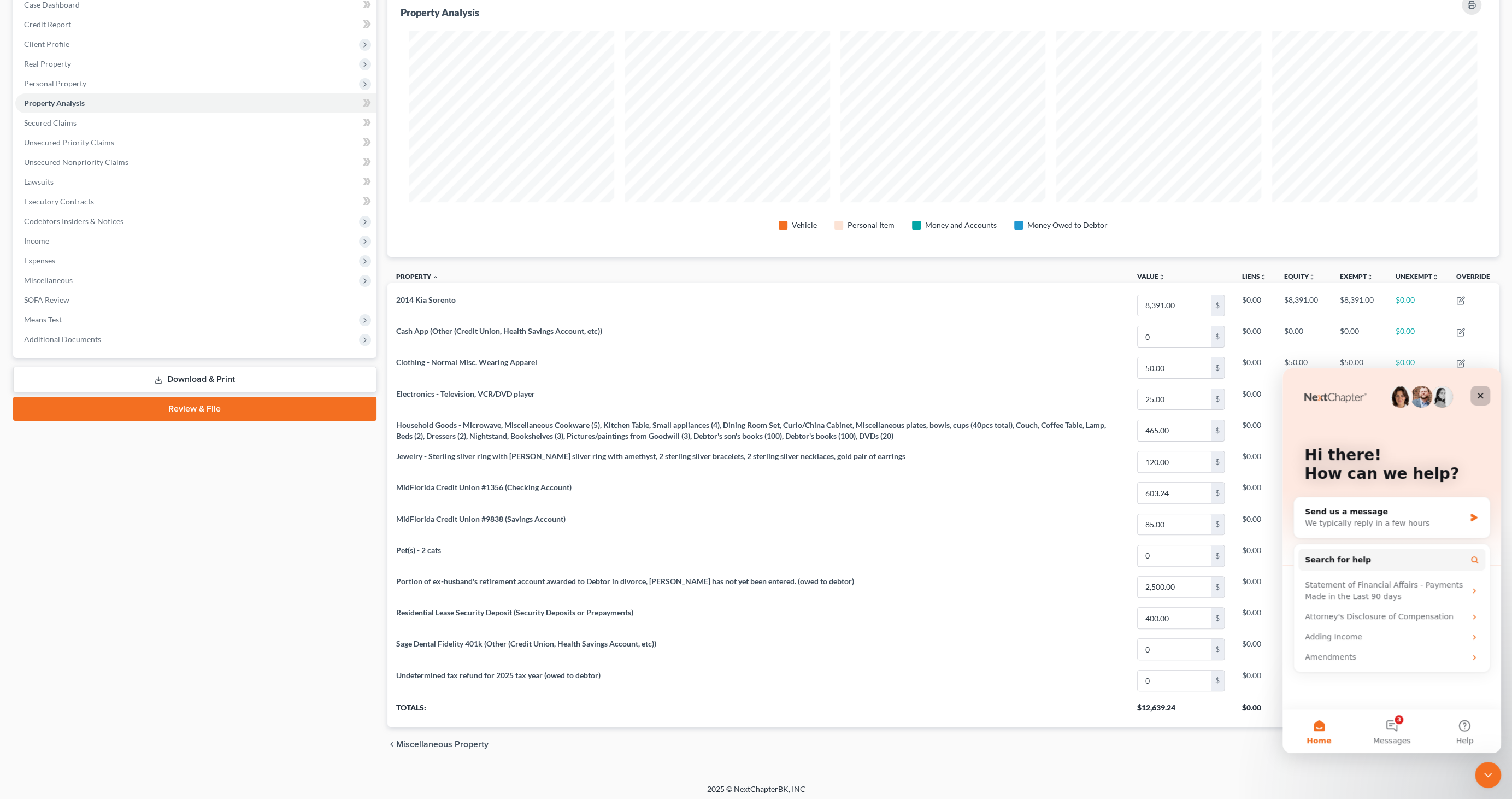
click at [1479, 392] on icon "Close" at bounding box center [1481, 396] width 9 height 9
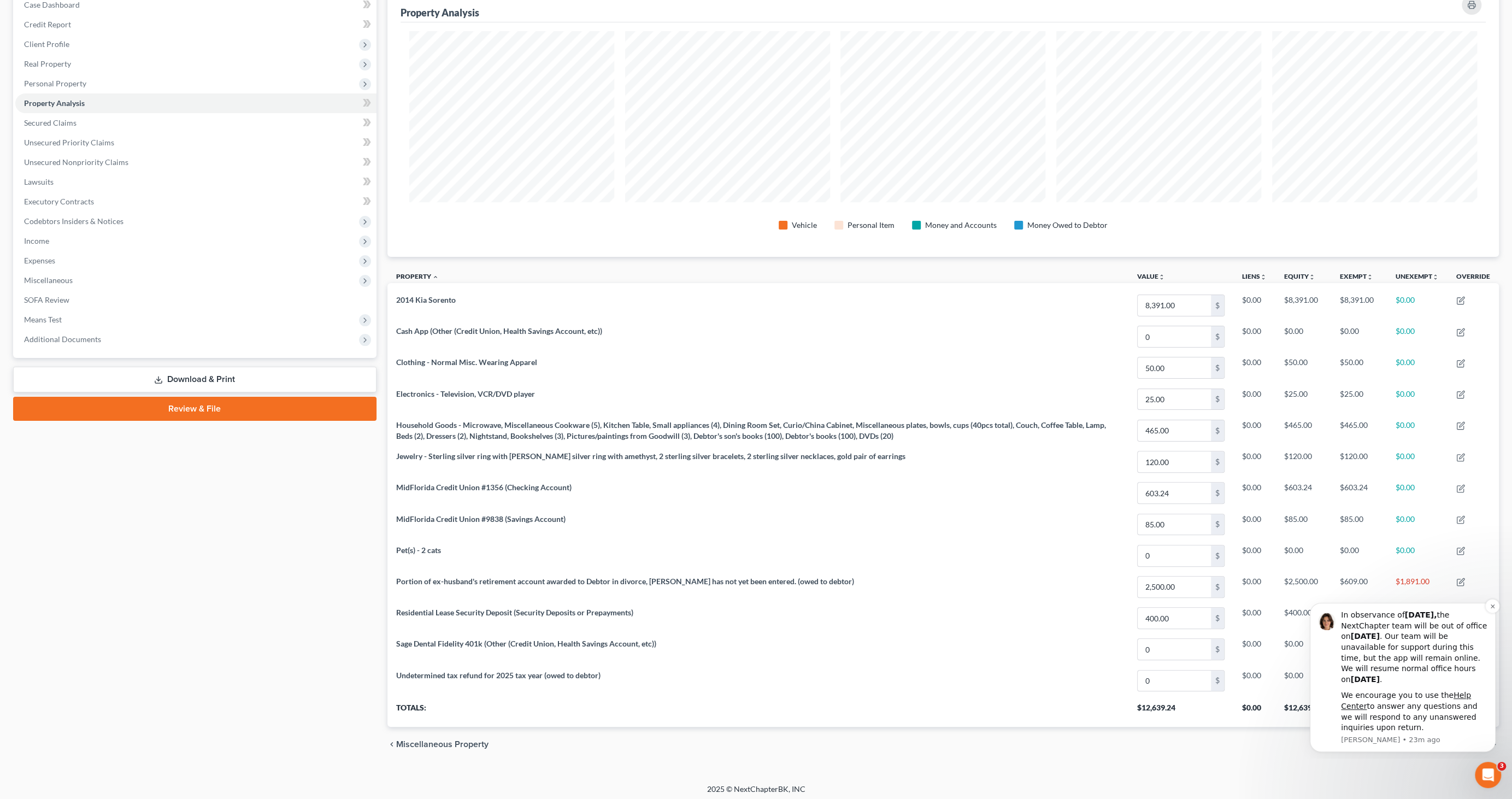
click at [1452, 625] on div "In observance of [DATE], the NextChapter team will be out of office [DATE][DATE…" at bounding box center [1415, 647] width 147 height 75
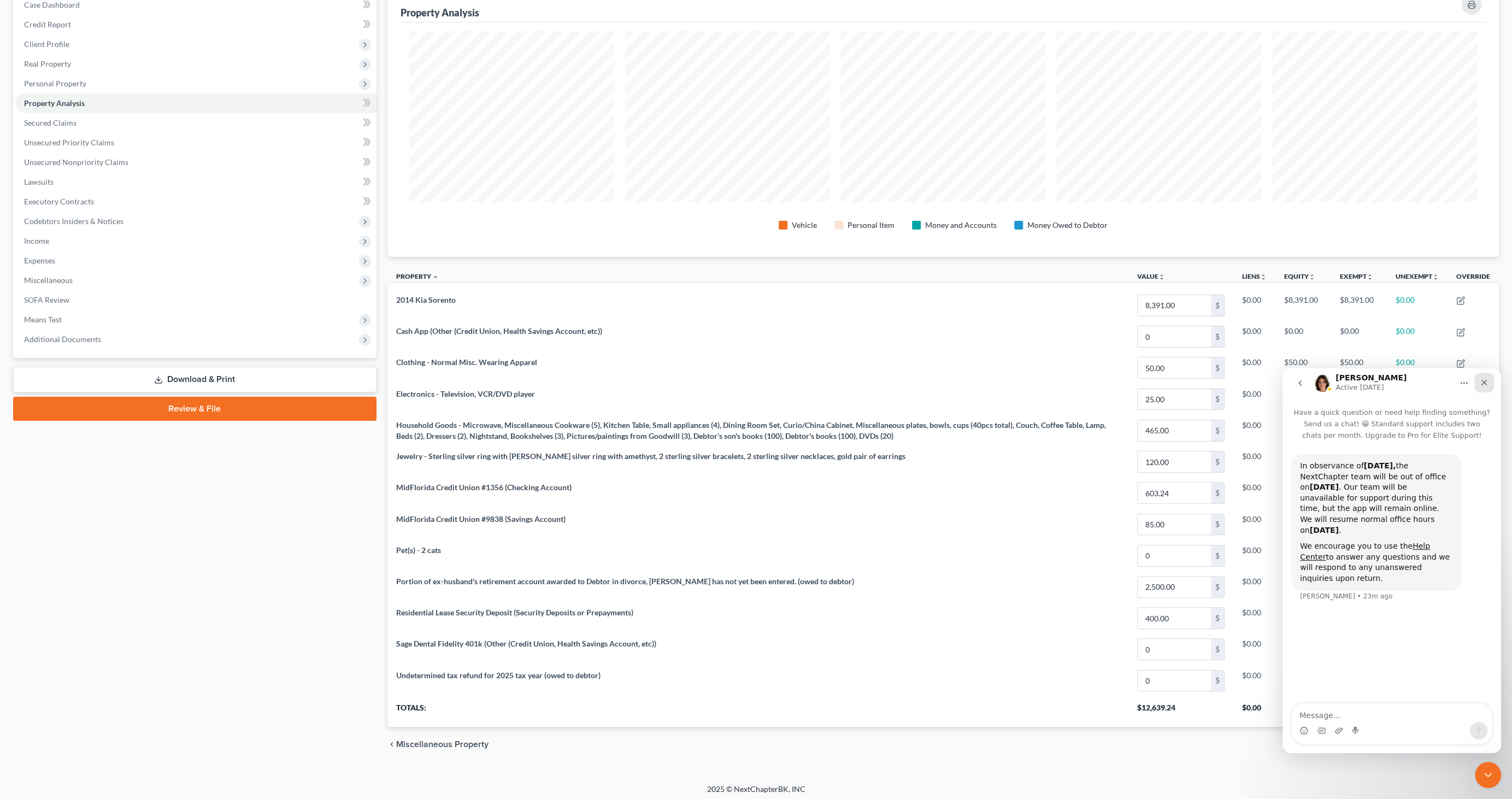
click at [1486, 382] on icon "Close" at bounding box center [1485, 383] width 9 height 9
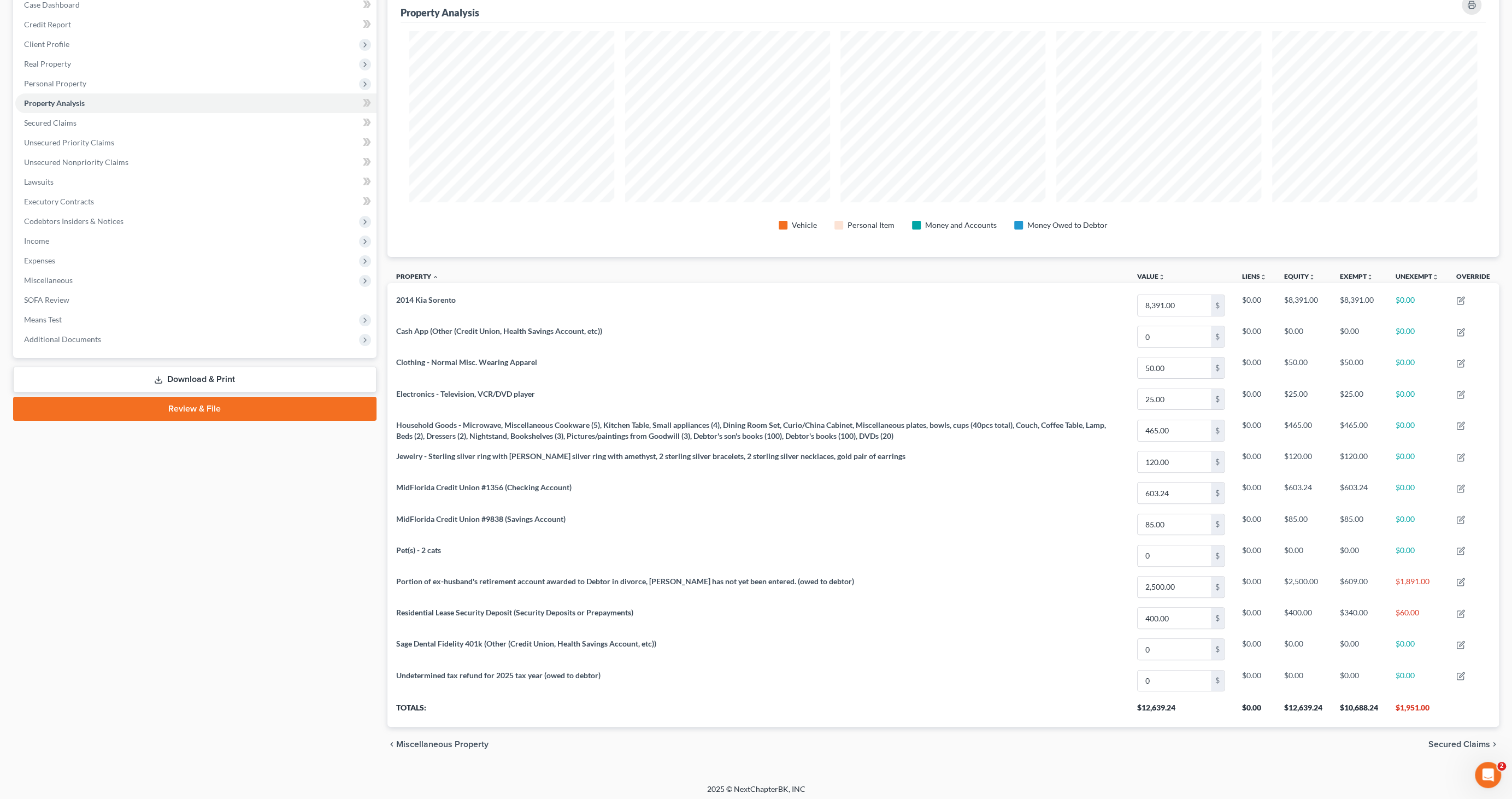
click at [1306, 756] on div "chevron_left Miscellaneous Property Secured Claims chevron_right" at bounding box center [943, 745] width 1112 height 35
